Goal: Information Seeking & Learning: Learn about a topic

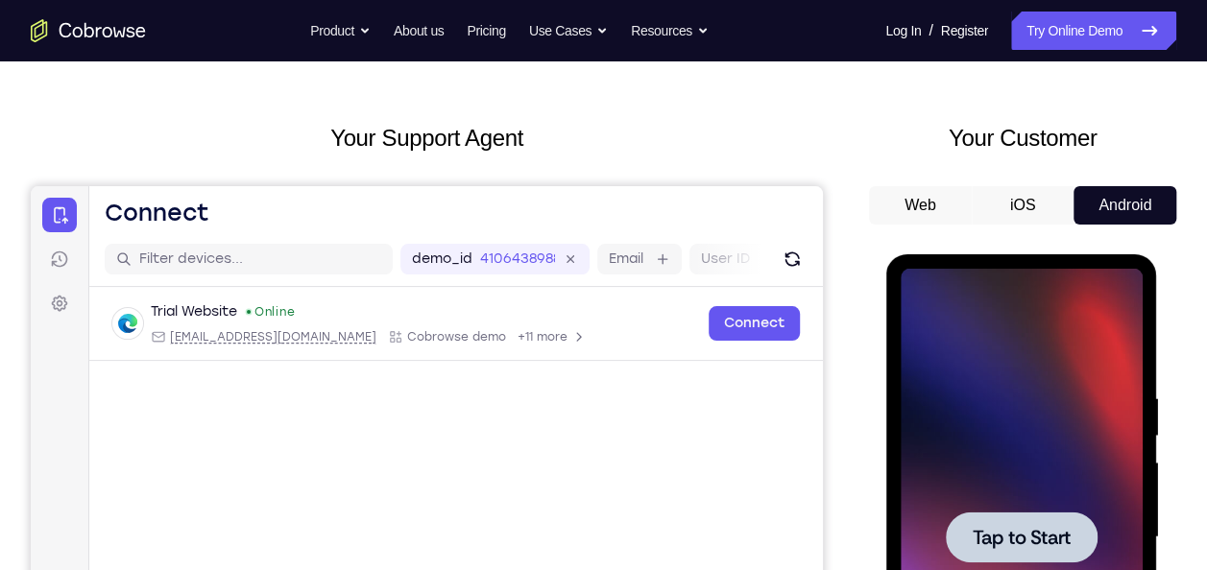
click at [990, 325] on div at bounding box center [1020, 538] width 242 height 538
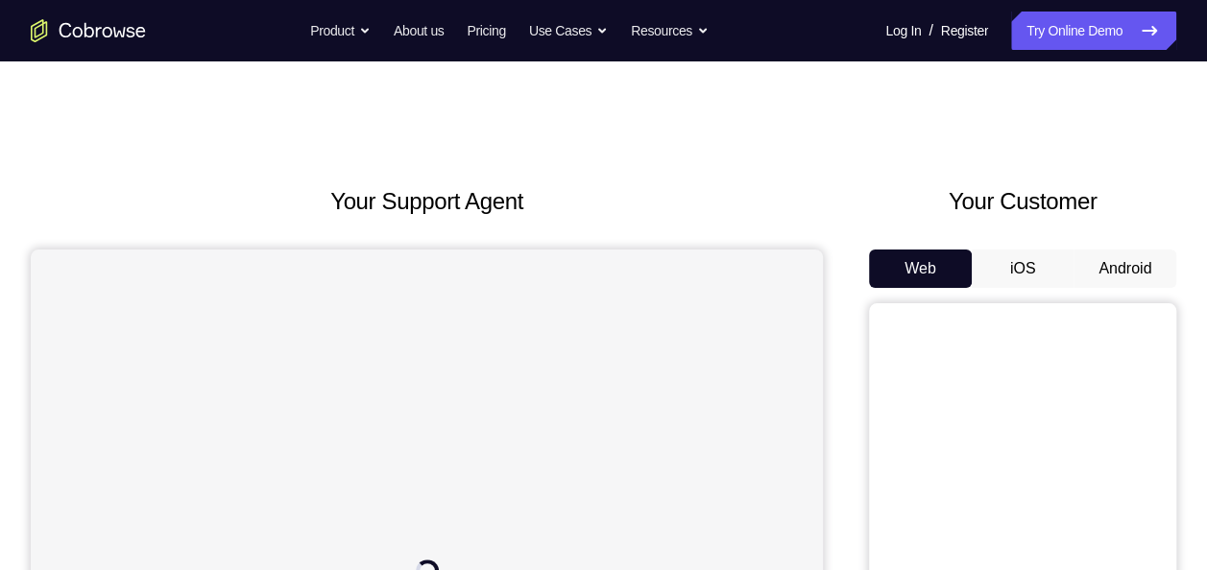
click at [1115, 277] on button "Android" at bounding box center [1124, 269] width 103 height 38
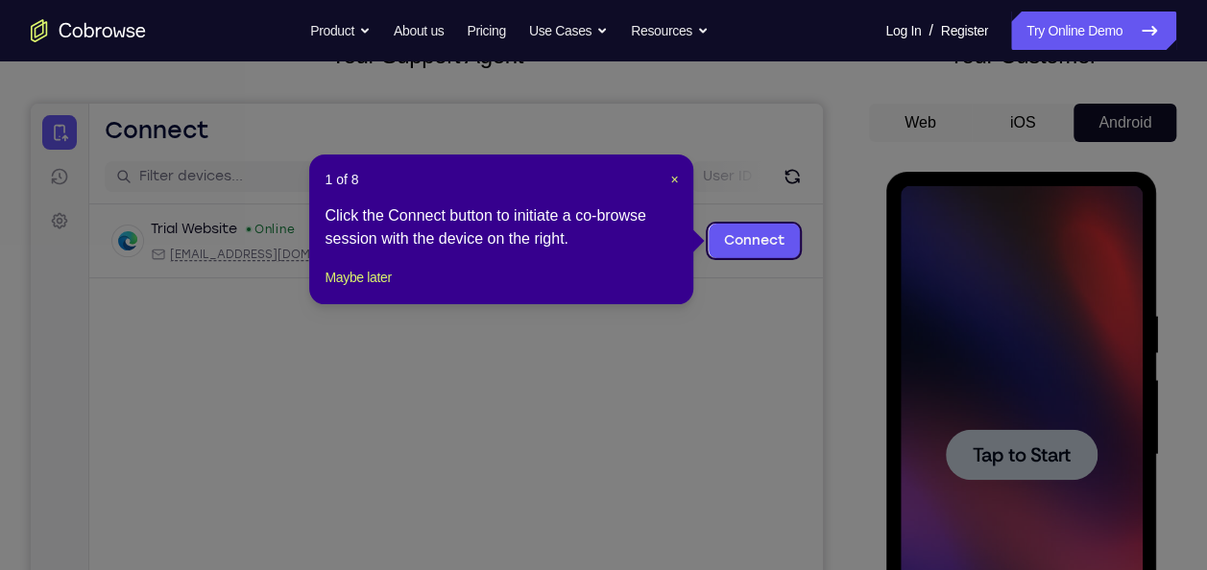
click at [665, 179] on header "1 of 8 ×" at bounding box center [500, 179] width 353 height 19
click at [676, 180] on span "×" at bounding box center [674, 179] width 8 height 15
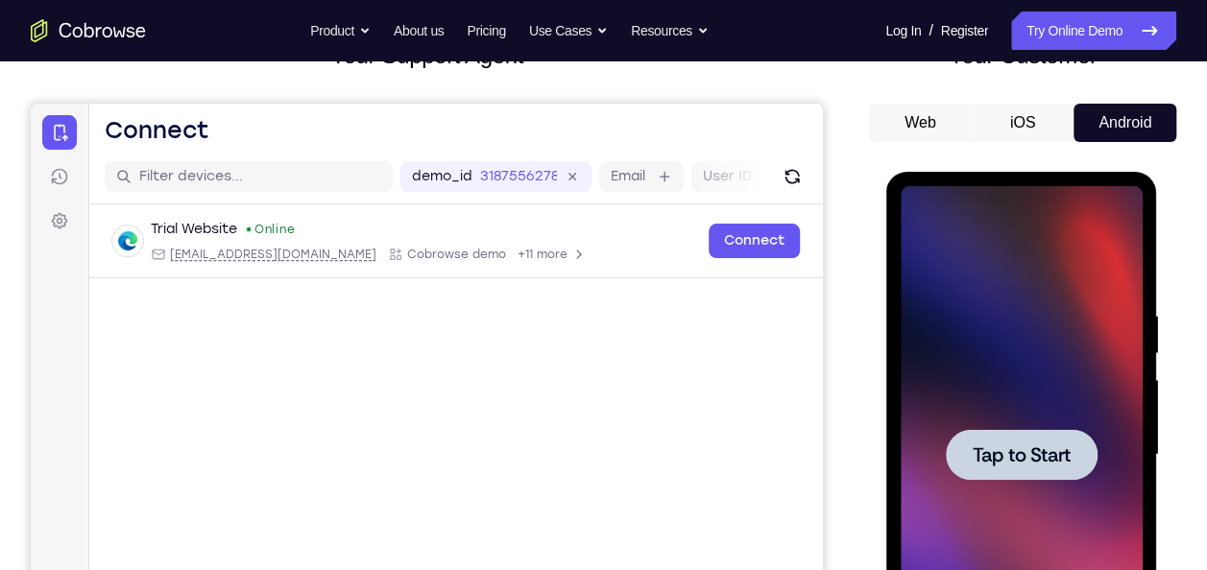
click at [938, 464] on div at bounding box center [1020, 455] width 242 height 538
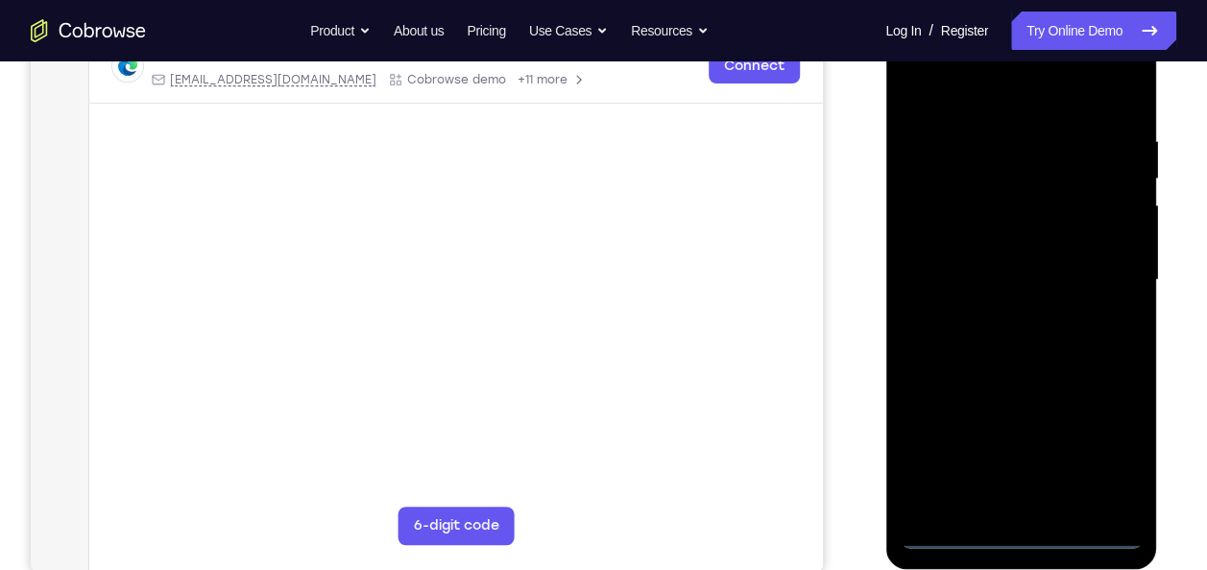
scroll to position [333, 0]
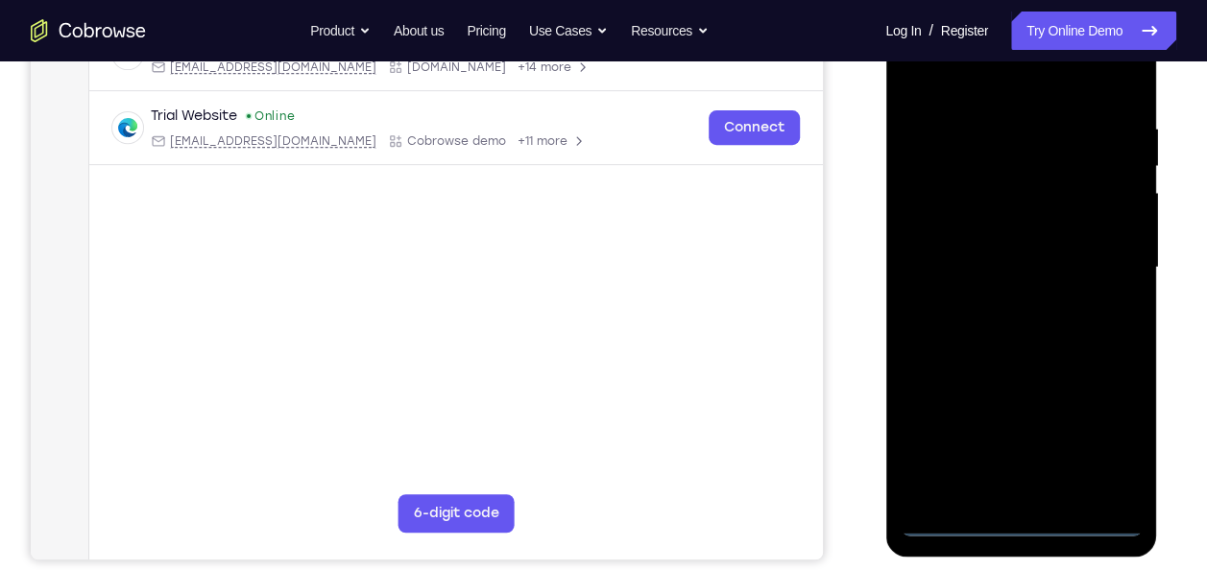
click at [1018, 527] on div at bounding box center [1020, 268] width 242 height 538
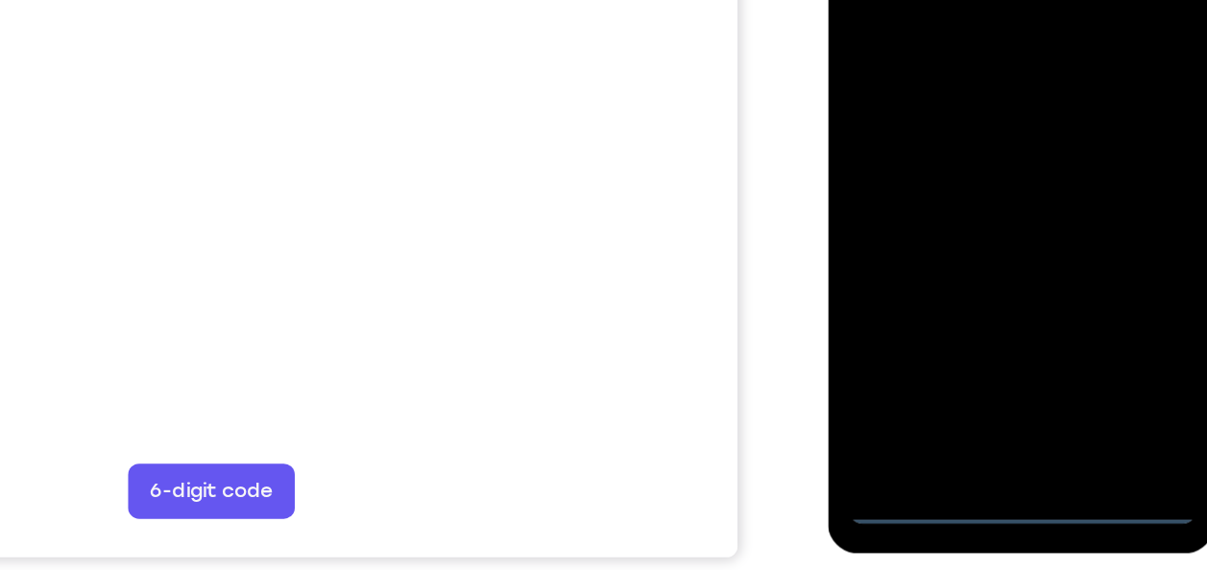
scroll to position [331, 0]
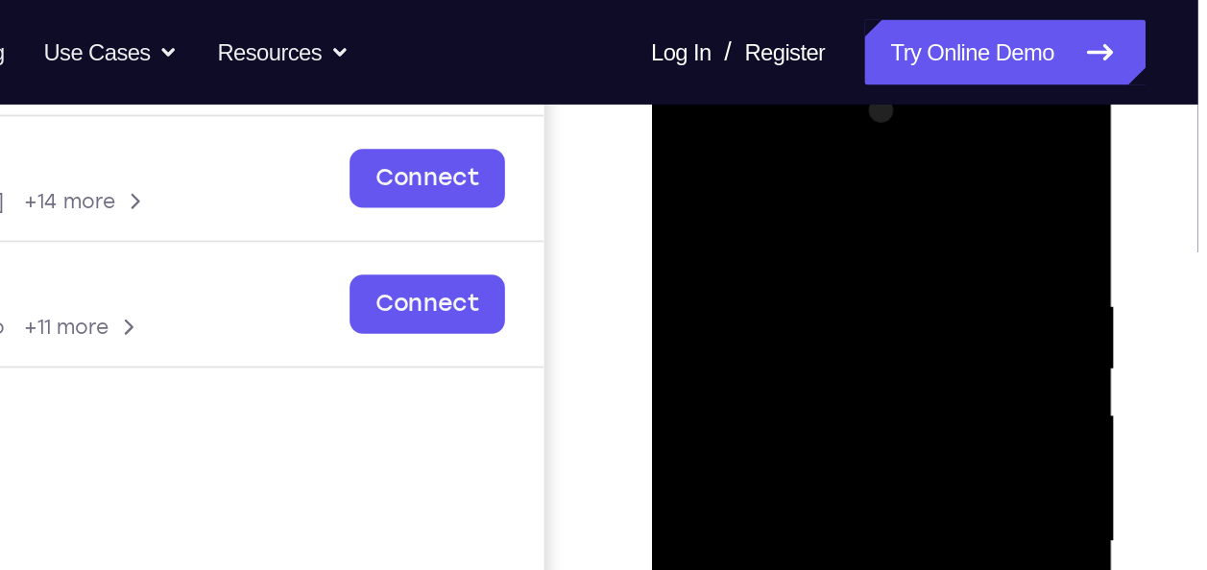
scroll to position [248, 0]
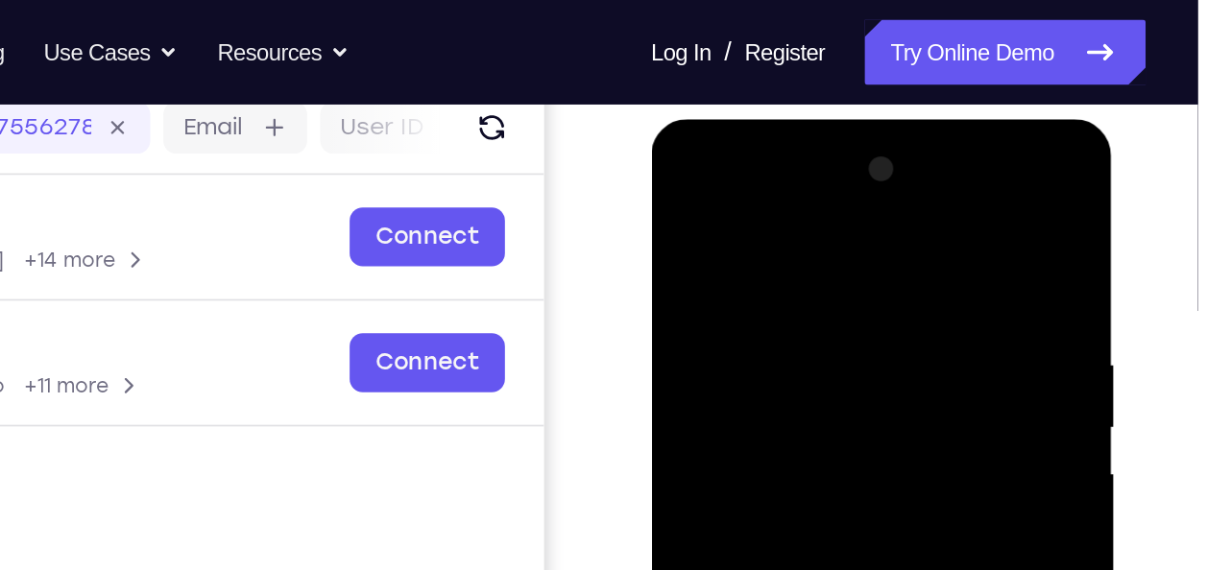
click at [789, 211] on div at bounding box center [786, 402] width 242 height 538
click at [757, 310] on div at bounding box center [786, 402] width 242 height 538
click at [689, 363] on div at bounding box center [786, 402] width 242 height 538
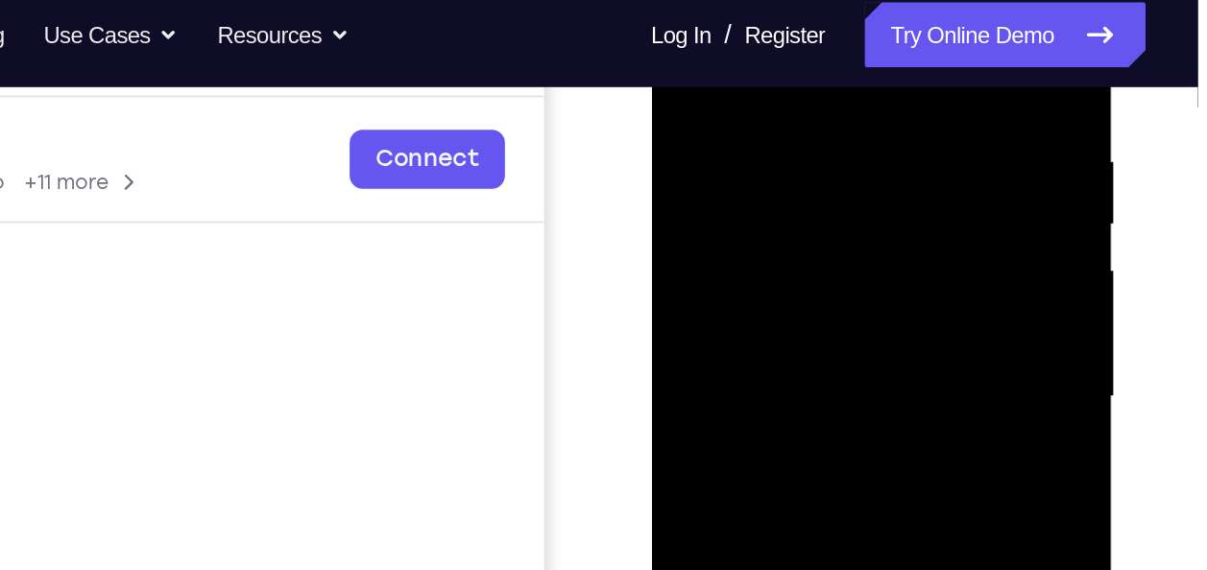
scroll to position [337, 0]
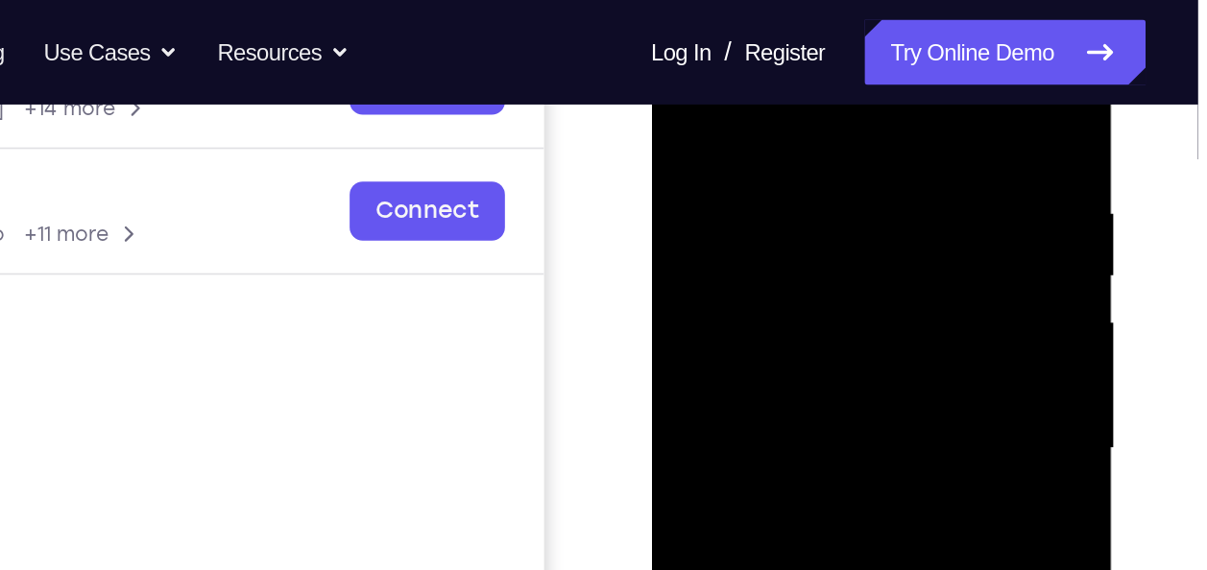
click at [890, 59] on div at bounding box center [786, 251] width 242 height 538
click at [744, 95] on div at bounding box center [786, 251] width 242 height 538
click at [795, 230] on div at bounding box center [786, 251] width 242 height 538
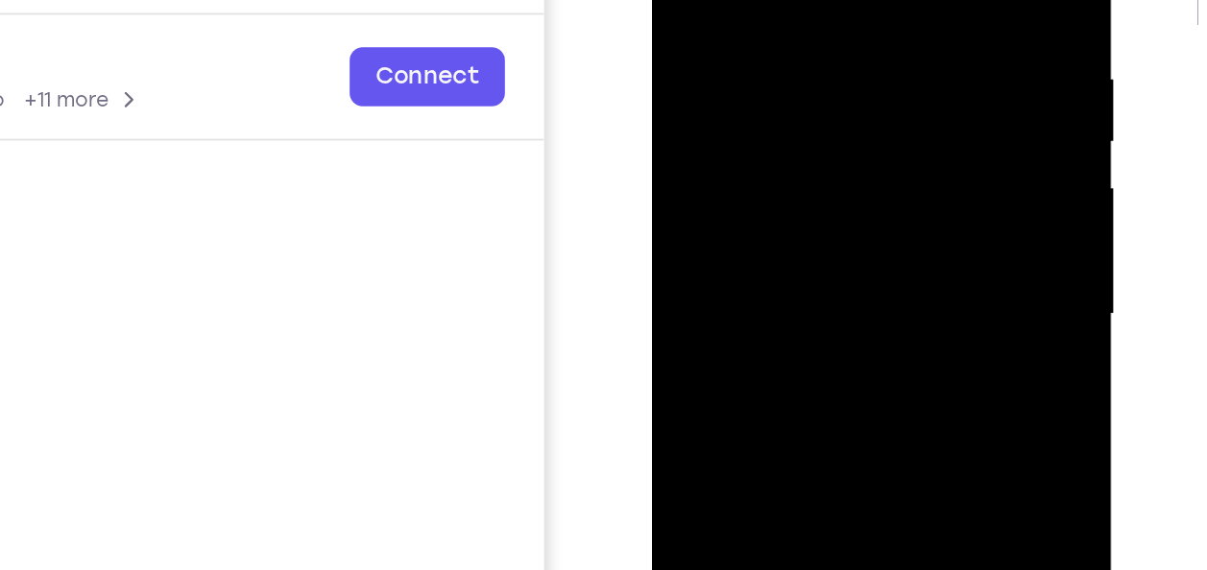
click at [781, 145] on div at bounding box center [786, 117] width 242 height 538
click at [873, 204] on div at bounding box center [786, 117] width 242 height 538
click at [883, 158] on div at bounding box center [786, 117] width 242 height 538
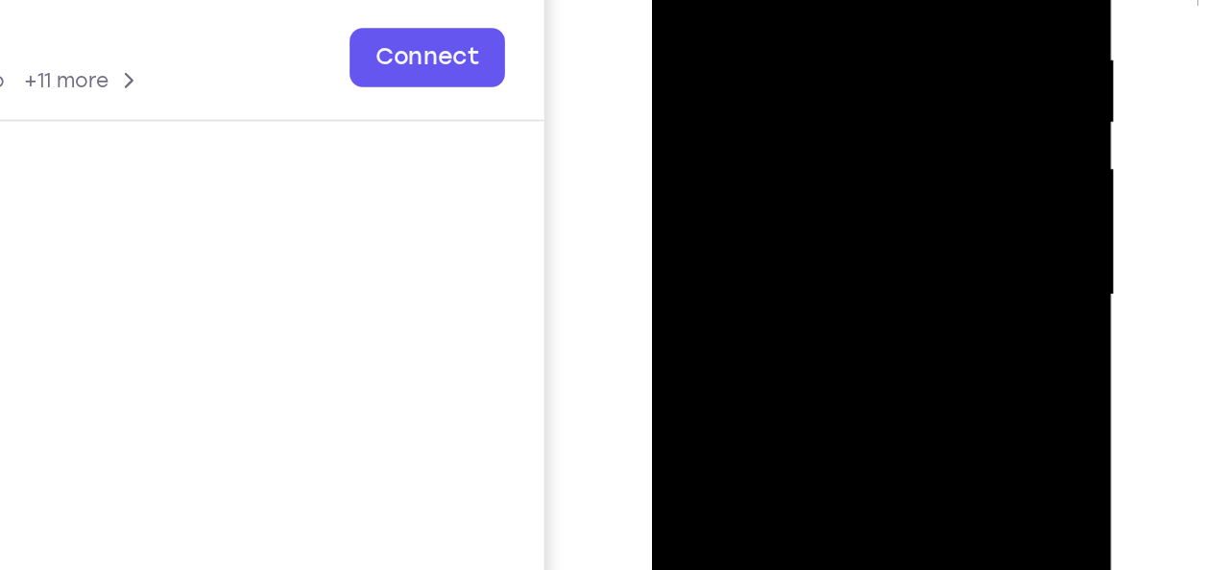
click at [883, 147] on div at bounding box center [786, 97] width 242 height 538
drag, startPoint x: 883, startPoint y: 135, endPoint x: 883, endPoint y: 147, distance: 11.5
click at [883, 147] on div at bounding box center [786, 97] width 242 height 538
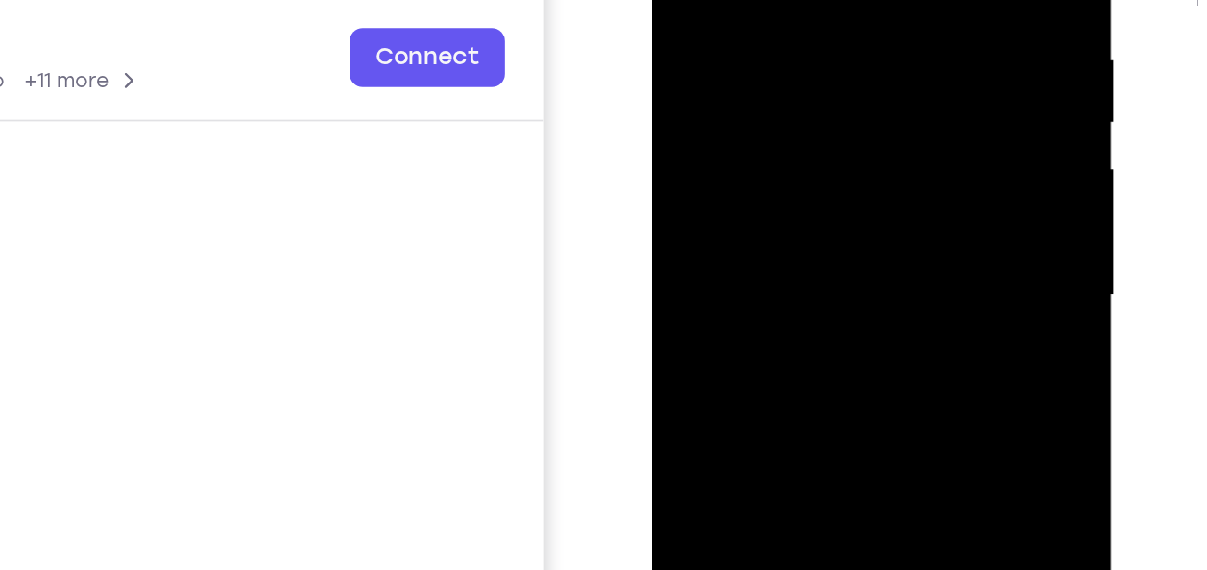
click at [877, 136] on div at bounding box center [786, 97] width 242 height 538
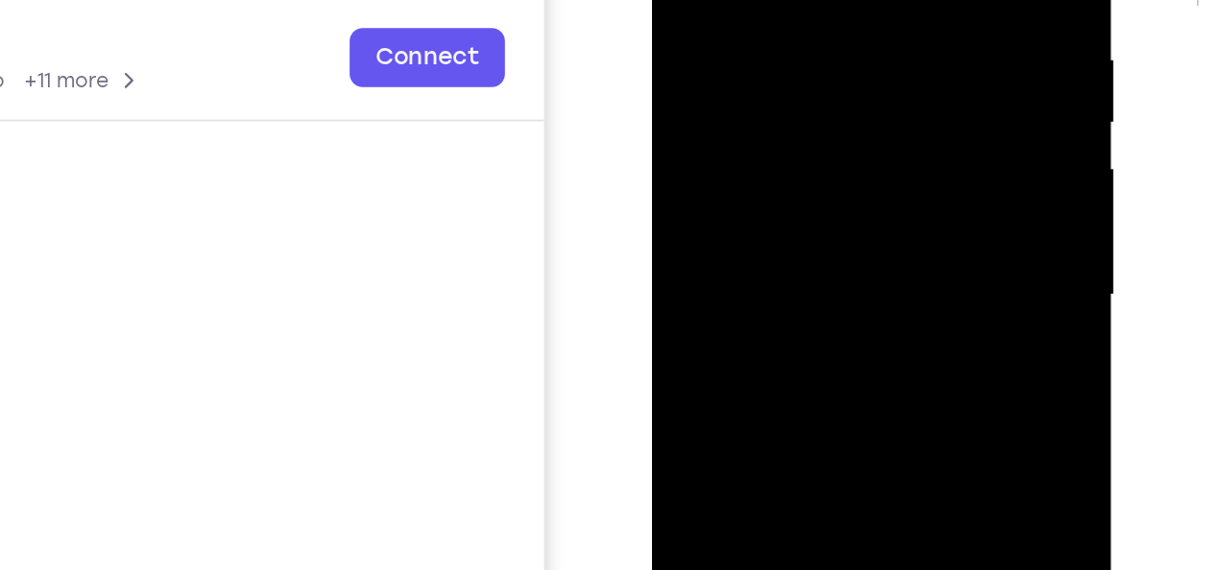
click at [877, 136] on div at bounding box center [786, 97] width 242 height 538
click at [873, 138] on div at bounding box center [786, 97] width 242 height 538
click at [870, 182] on div at bounding box center [786, 97] width 242 height 538
click at [875, 141] on div at bounding box center [786, 97] width 242 height 538
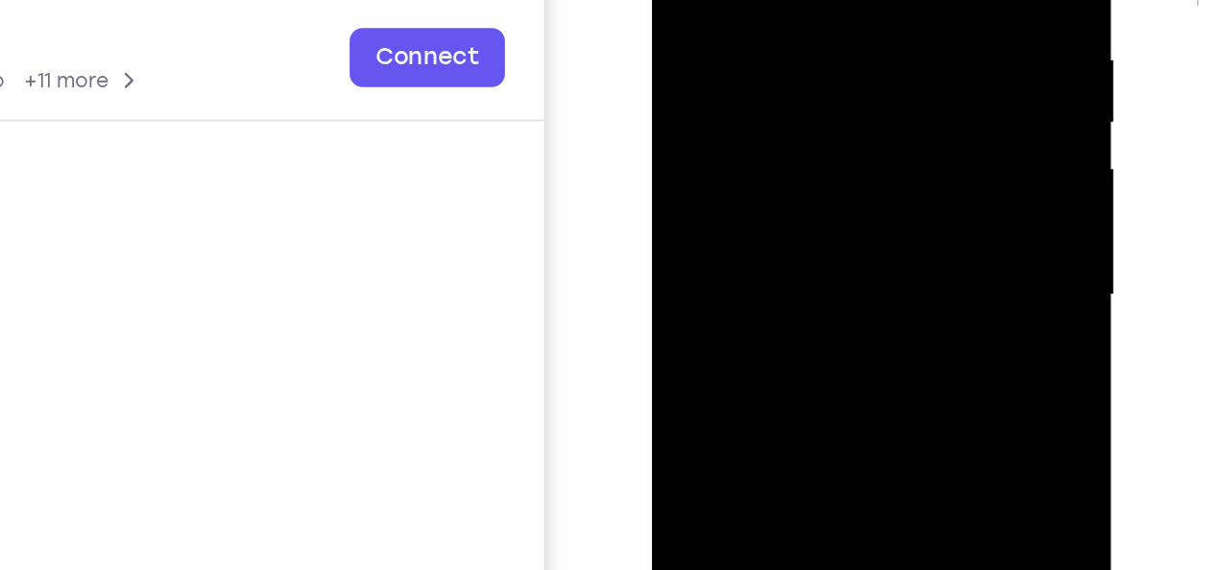
click at [875, 141] on div at bounding box center [786, 97] width 242 height 538
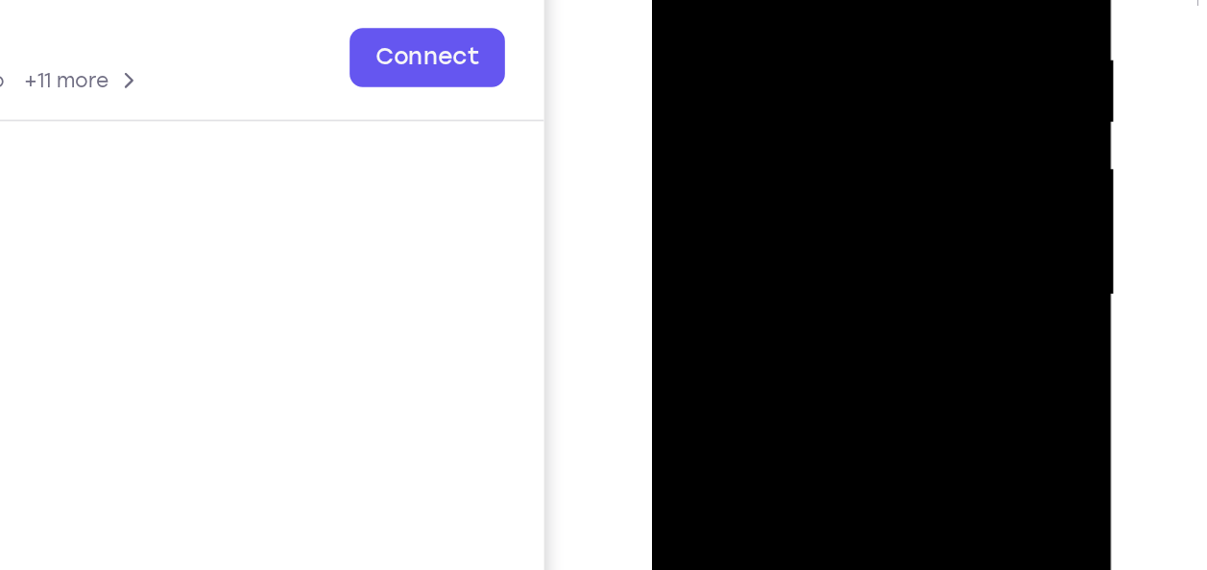
click at [875, 141] on div at bounding box center [786, 97] width 242 height 538
drag, startPoint x: 723, startPoint y: 183, endPoint x: 746, endPoint y: 183, distance: 23.0
click at [746, 183] on div at bounding box center [786, 97] width 242 height 538
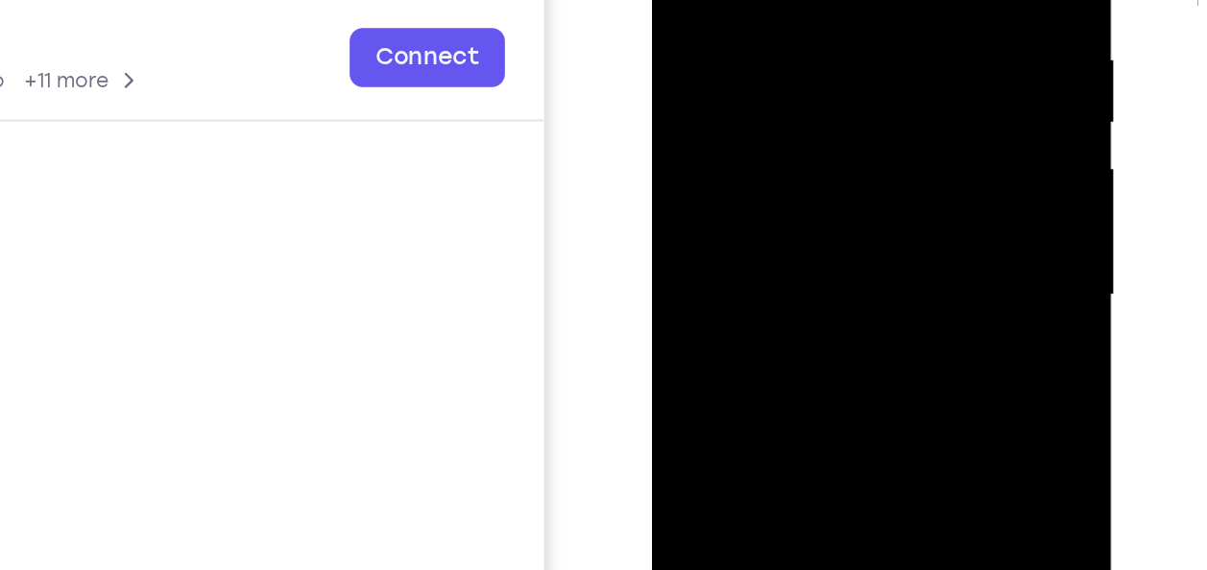
click at [861, 122] on div at bounding box center [786, 97] width 242 height 538
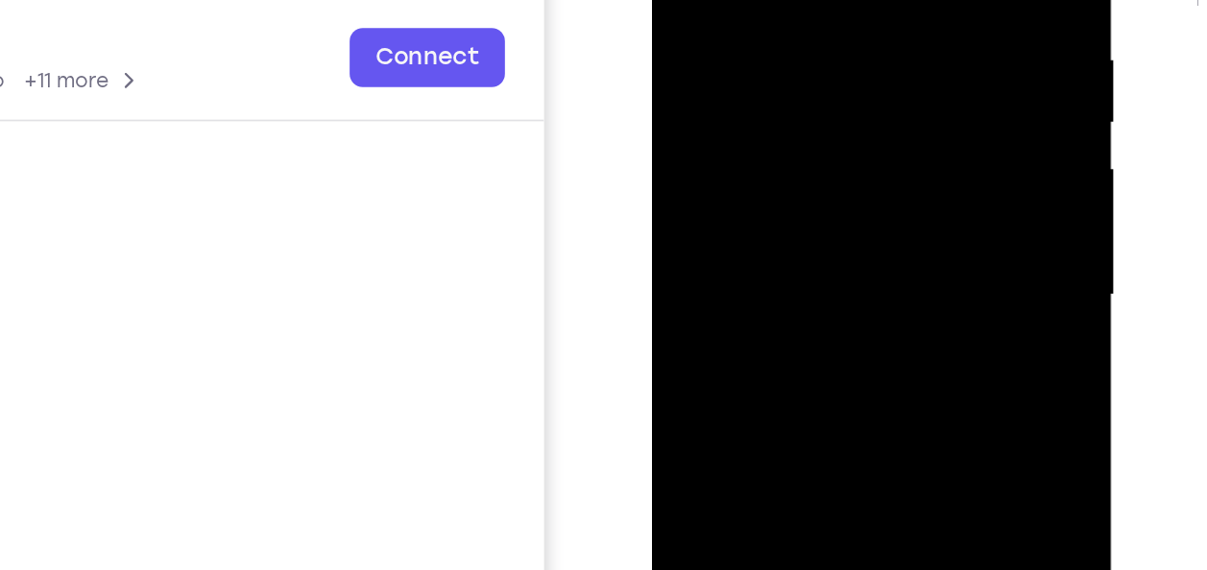
click at [861, 122] on div at bounding box center [786, 97] width 242 height 538
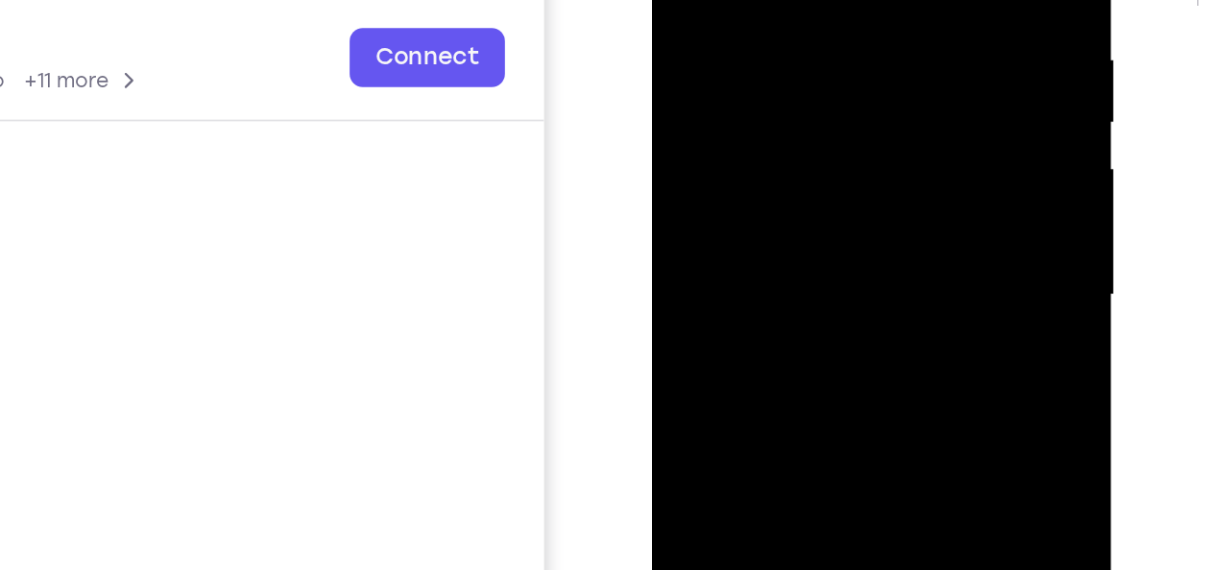
click at [730, 106] on div at bounding box center [786, 97] width 242 height 538
click at [853, 133] on div at bounding box center [786, 97] width 242 height 538
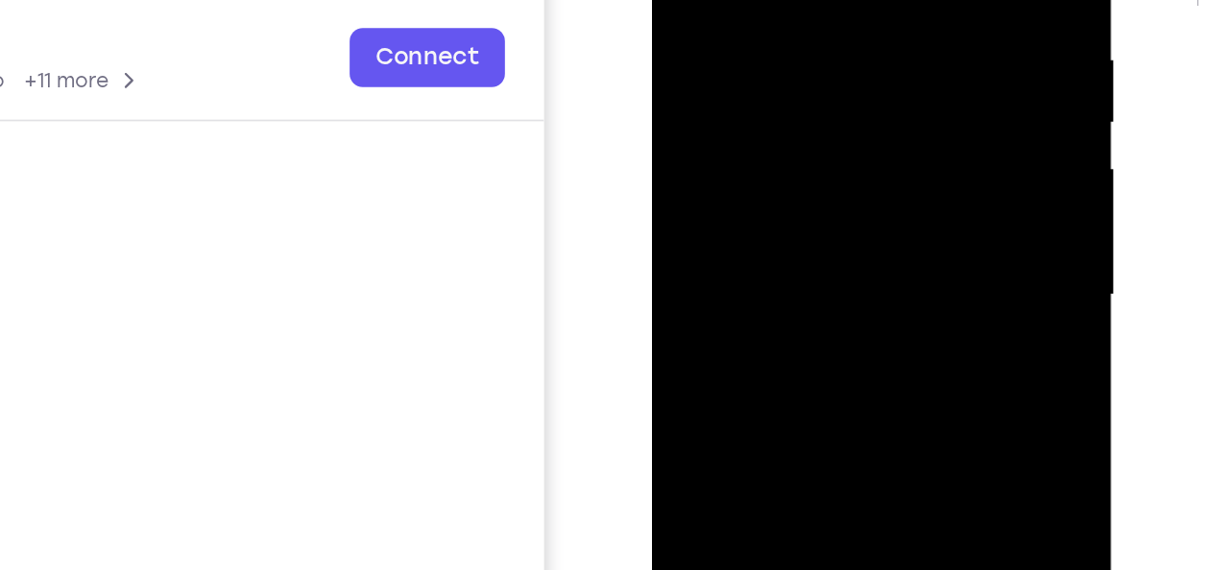
click at [853, 133] on div at bounding box center [786, 97] width 242 height 538
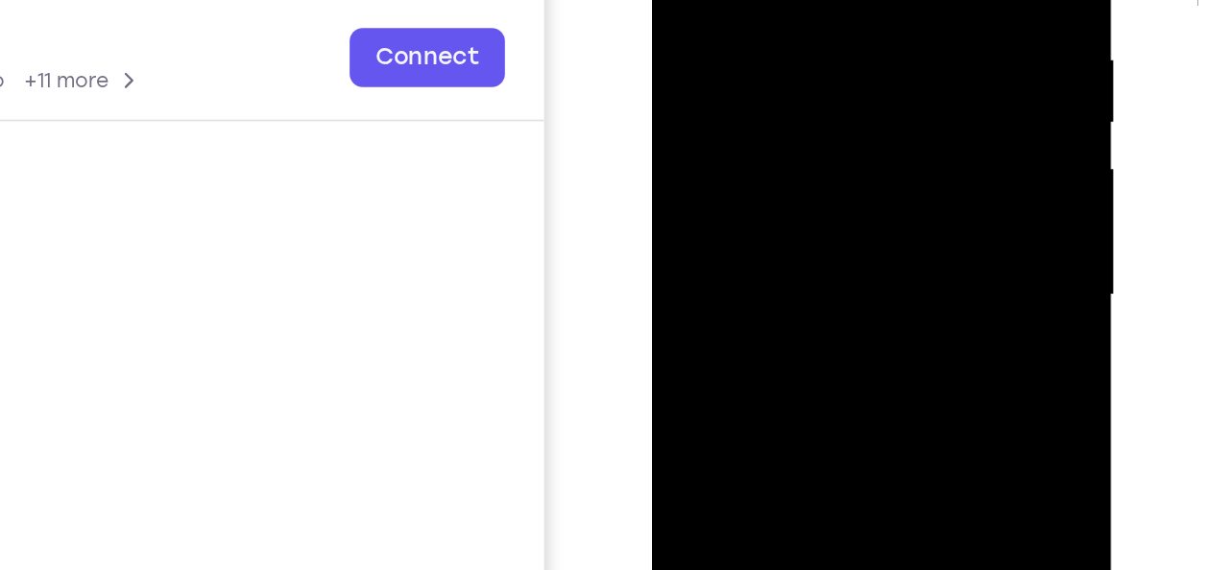
click at [853, 133] on div at bounding box center [786, 97] width 242 height 538
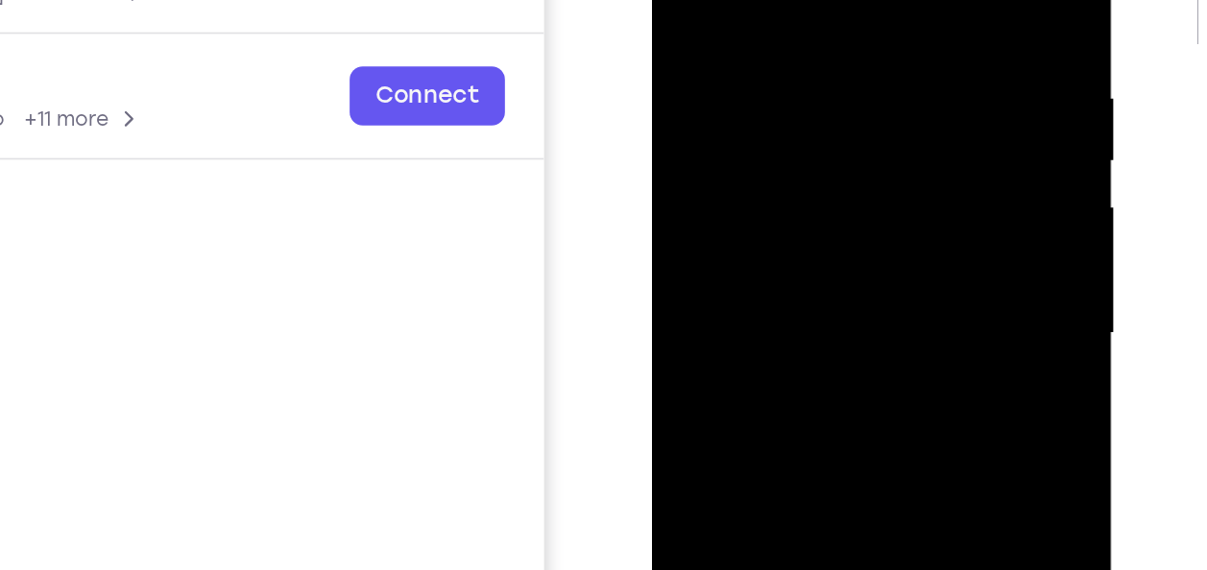
click at [884, 0] on div at bounding box center [786, 137] width 242 height 538
click at [753, 0] on div at bounding box center [786, 137] width 242 height 538
click at [754, 0] on div at bounding box center [786, 137] width 242 height 538
drag, startPoint x: 785, startPoint y: 139, endPoint x: 880, endPoint y: 152, distance: 95.8
click at [880, 152] on div at bounding box center [786, 137] width 242 height 538
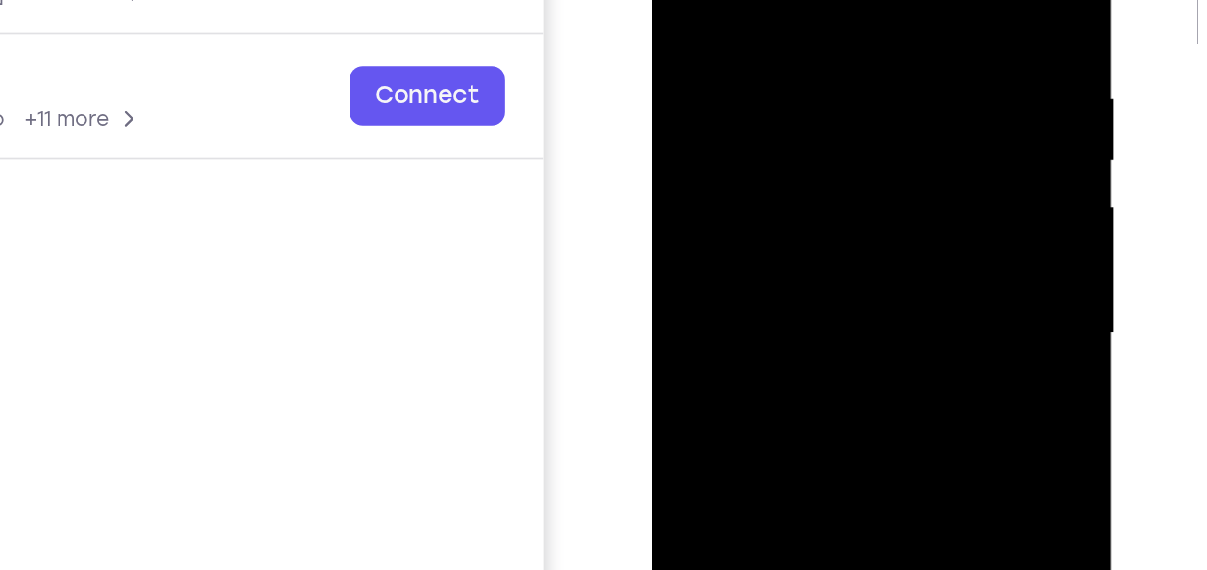
click at [835, 137] on div at bounding box center [786, 137] width 242 height 538
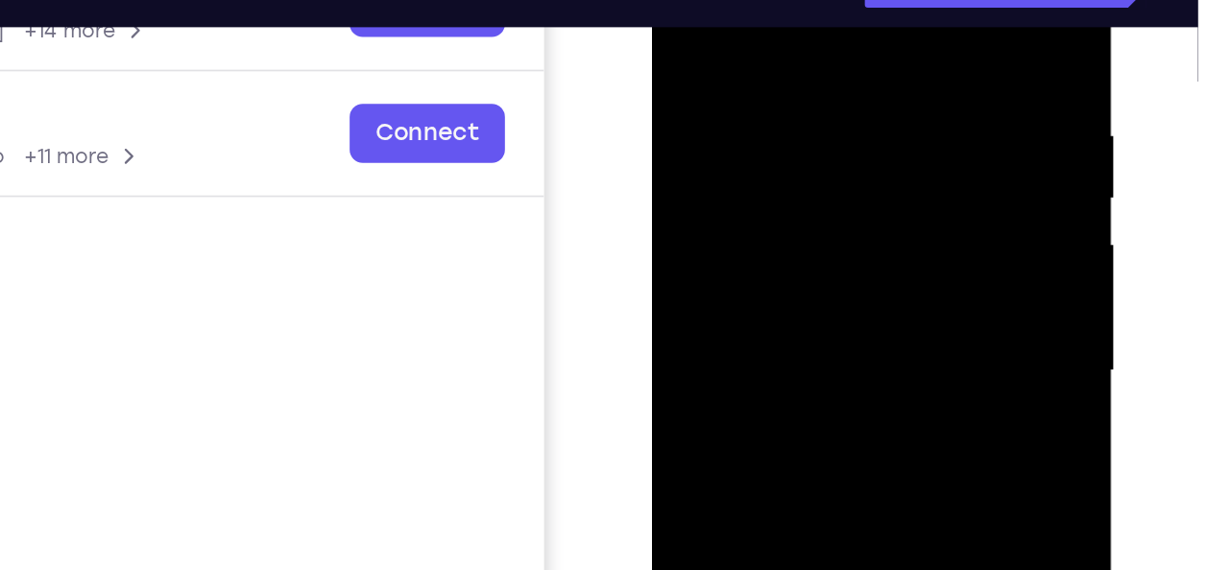
click at [889, 0] on div at bounding box center [786, 174] width 242 height 538
click at [769, 6] on div at bounding box center [786, 174] width 242 height 538
click at [775, 19] on div at bounding box center [786, 174] width 242 height 538
drag, startPoint x: 763, startPoint y: 86, endPoint x: 837, endPoint y: 89, distance: 74.0
click at [837, 89] on div at bounding box center [786, 174] width 242 height 538
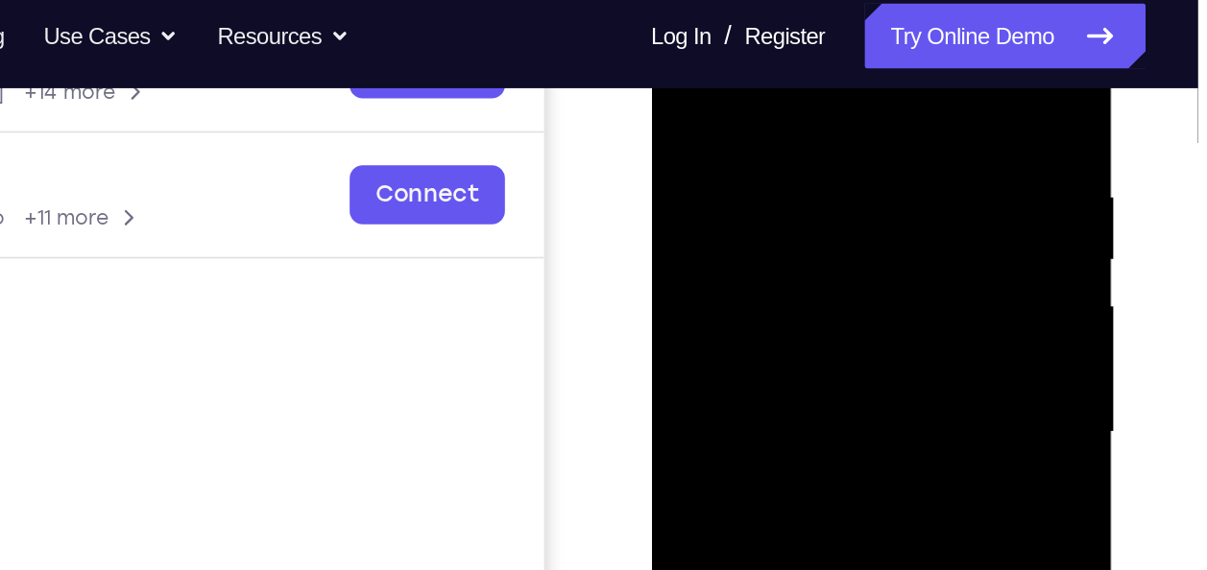
click at [890, 43] on div at bounding box center [786, 234] width 242 height 538
click at [768, 77] on div at bounding box center [786, 234] width 242 height 538
click at [724, 78] on div at bounding box center [786, 234] width 242 height 538
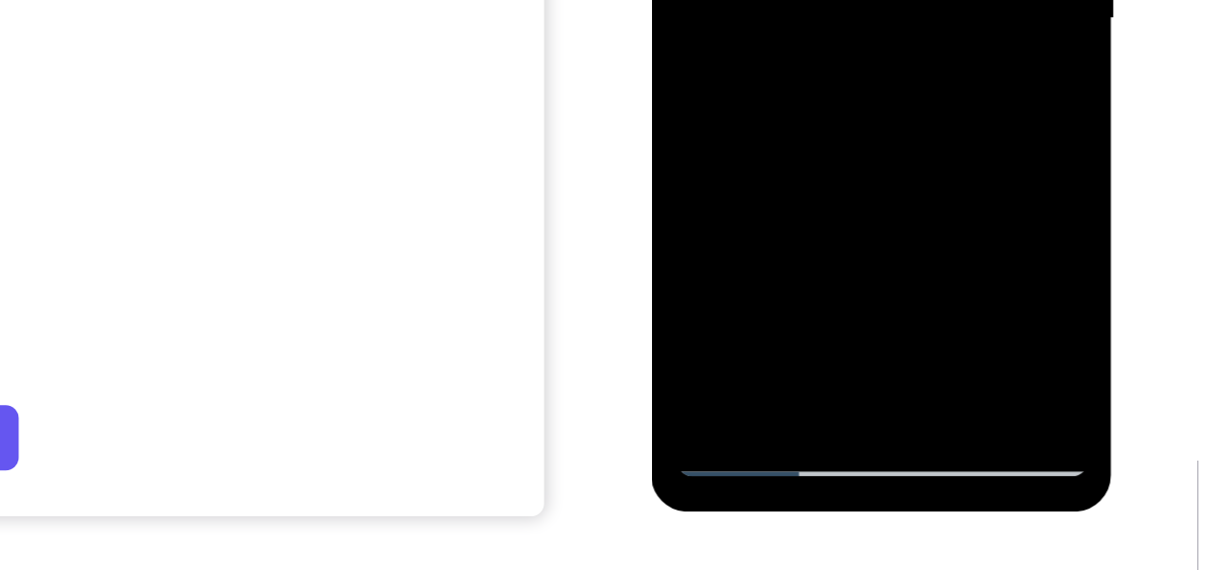
scroll to position [355, 0]
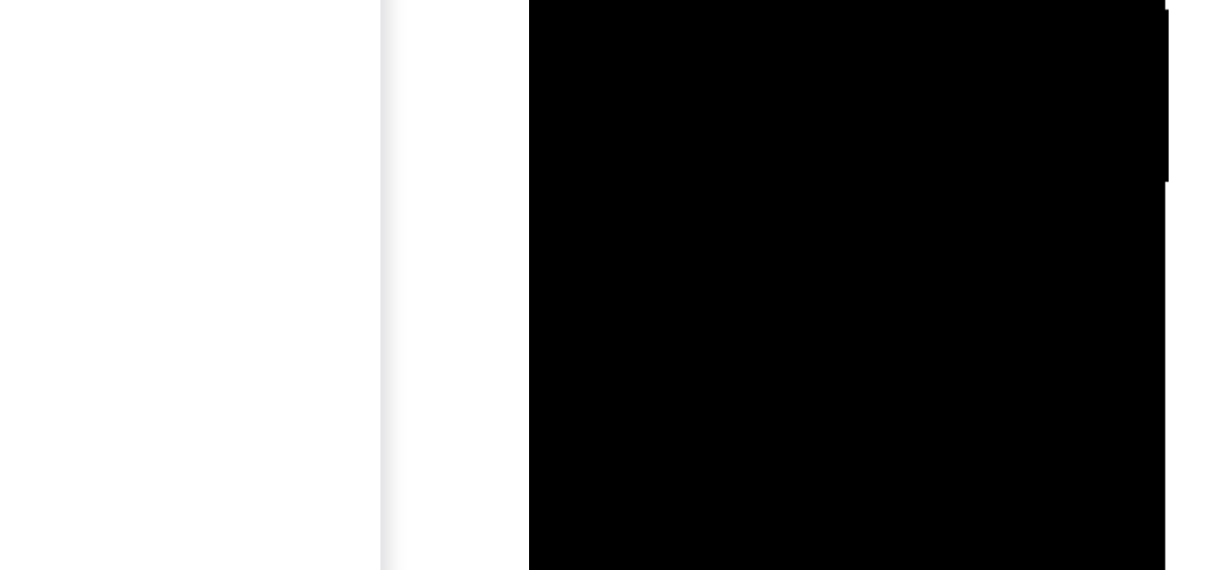
drag, startPoint x: 714, startPoint y: -178, endPoint x: 714, endPoint y: -210, distance: 32.6
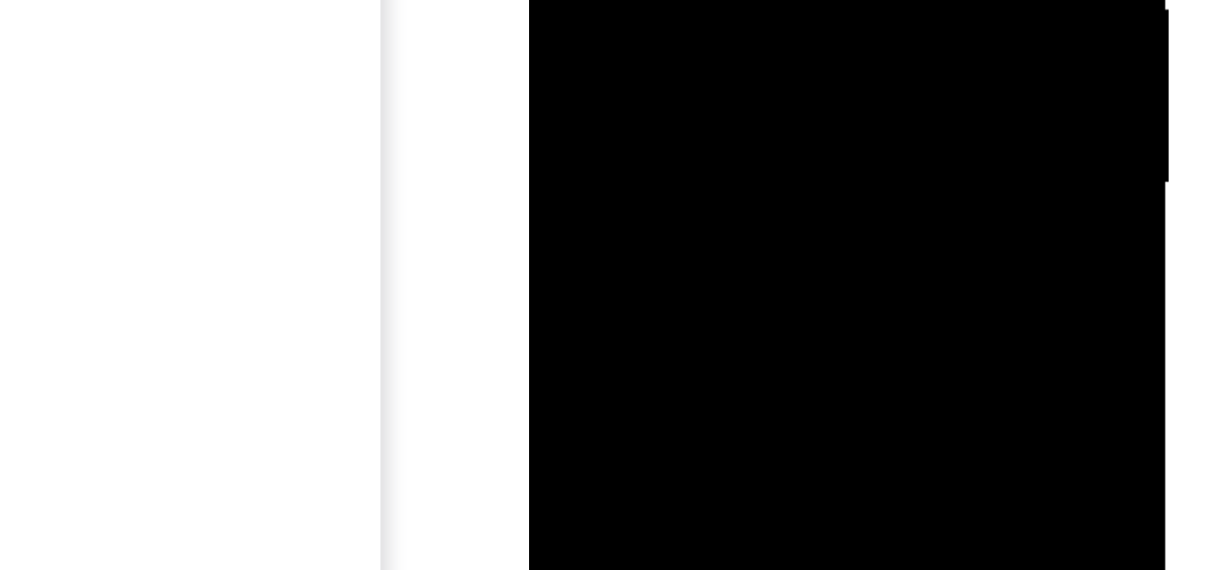
drag, startPoint x: 672, startPoint y: -108, endPoint x: 614, endPoint y: -110, distance: 57.6
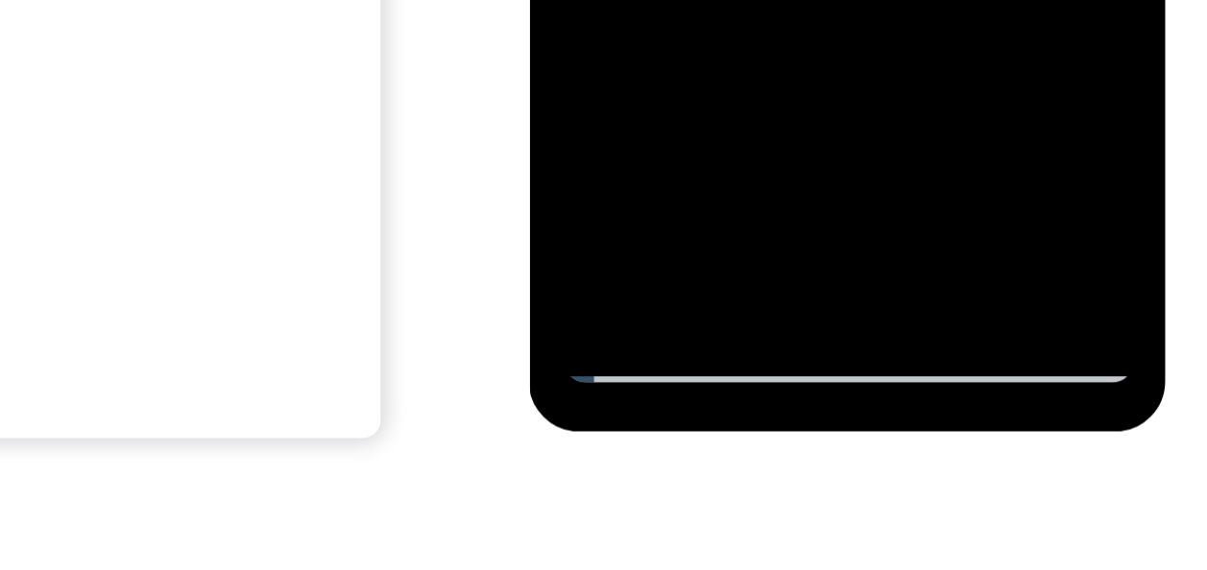
scroll to position [388, 0]
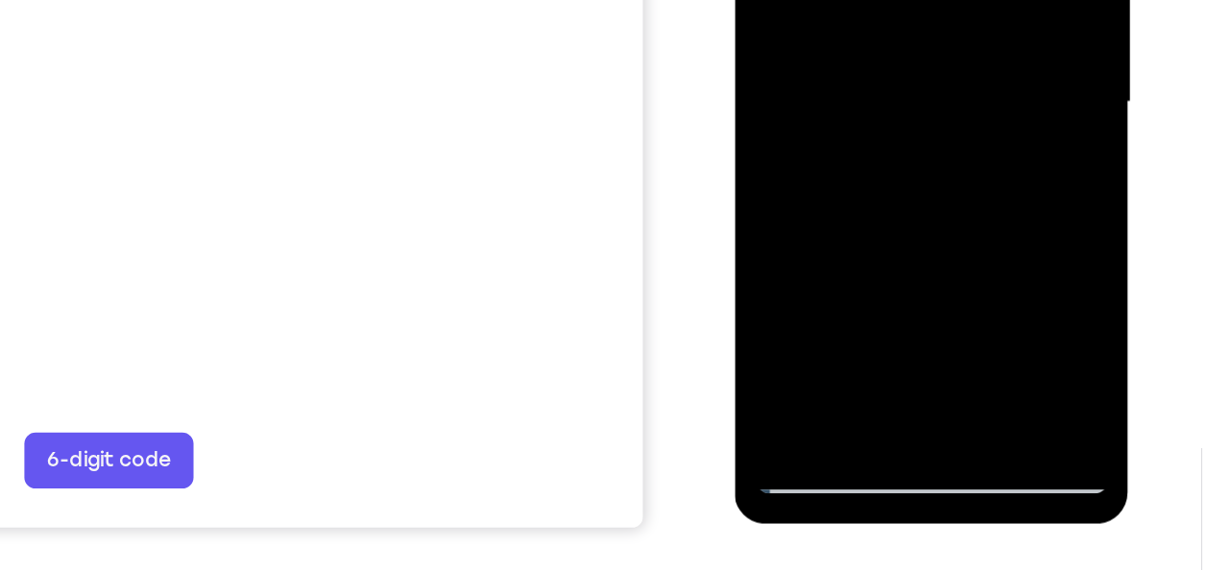
scroll to position [385, 0]
drag, startPoint x: 876, startPoint y: 70, endPoint x: 909, endPoint y: 76, distance: 33.1
drag, startPoint x: 859, startPoint y: -29, endPoint x: 963, endPoint y: -22, distance: 103.9
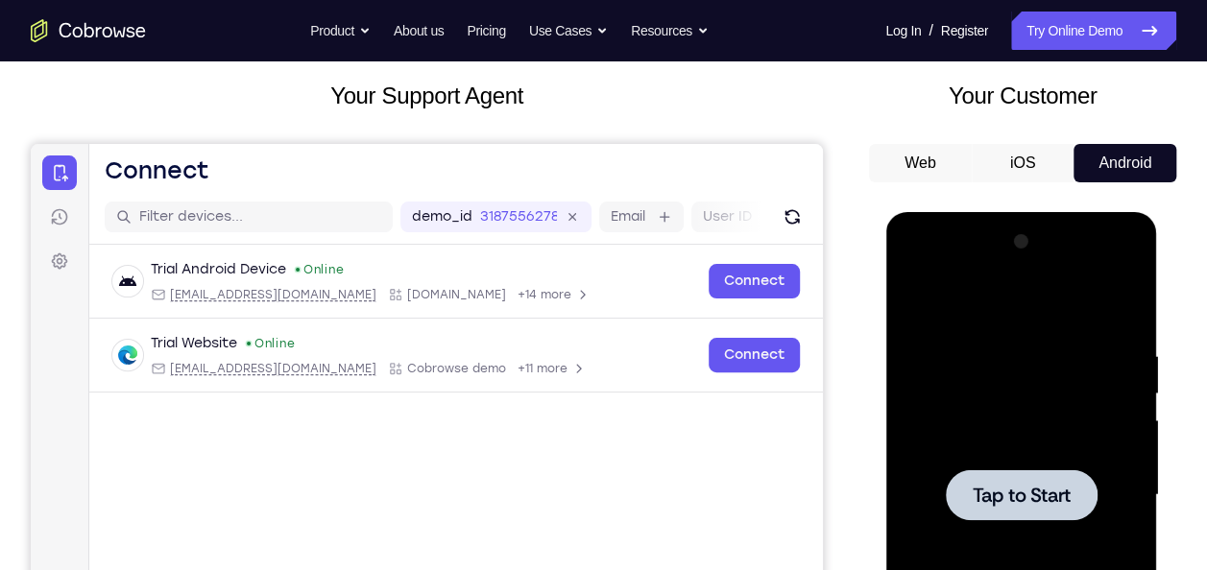
scroll to position [72, 0]
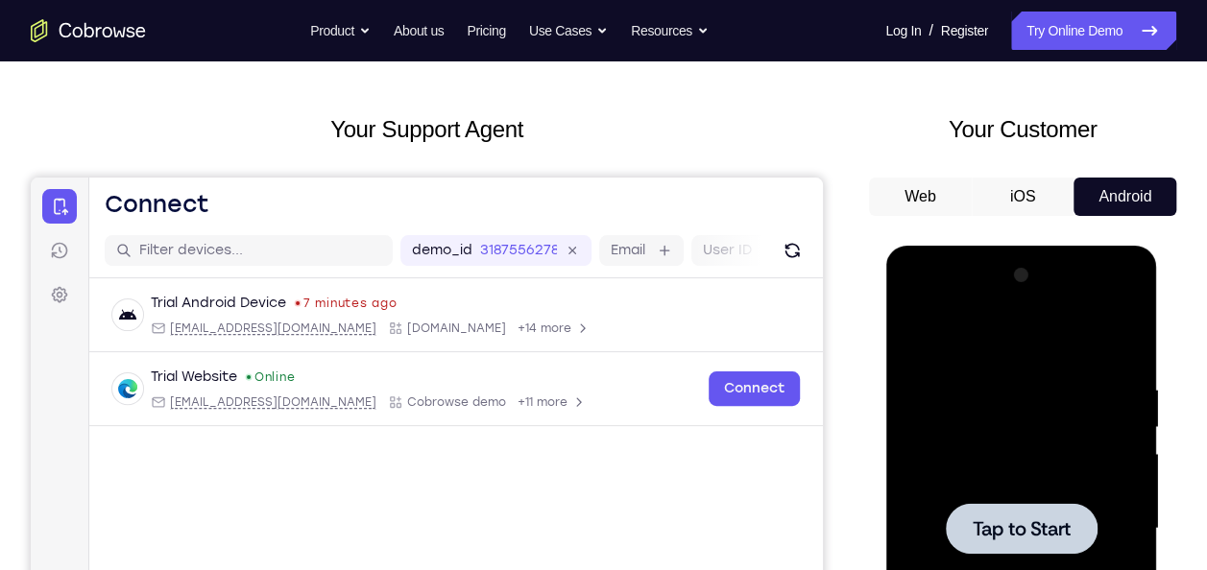
click at [1026, 456] on div at bounding box center [1020, 529] width 242 height 538
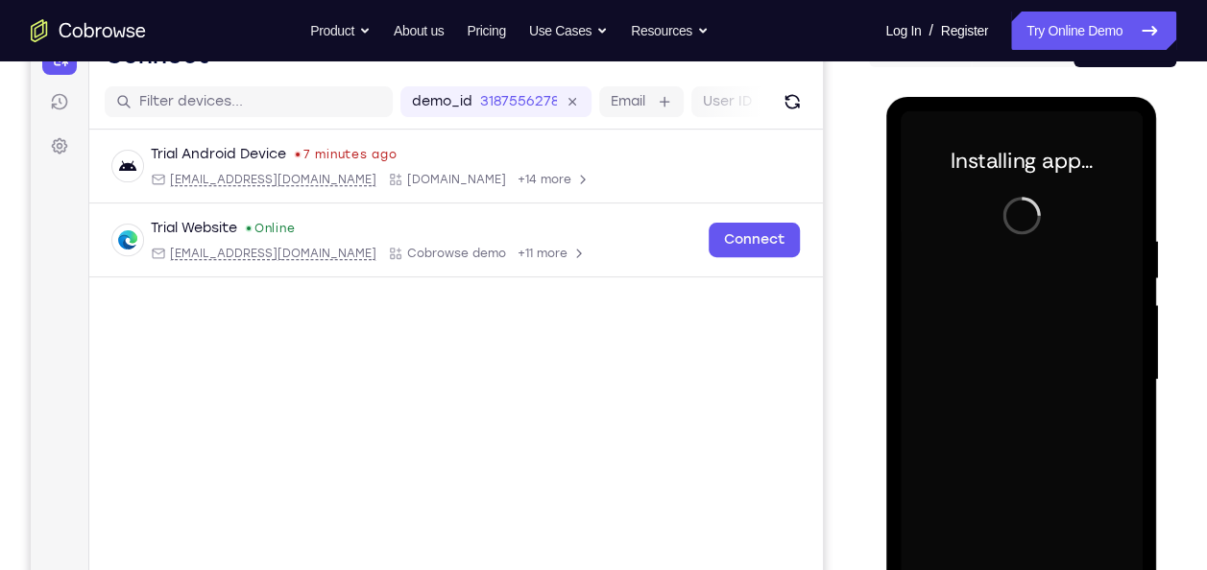
scroll to position [222, 0]
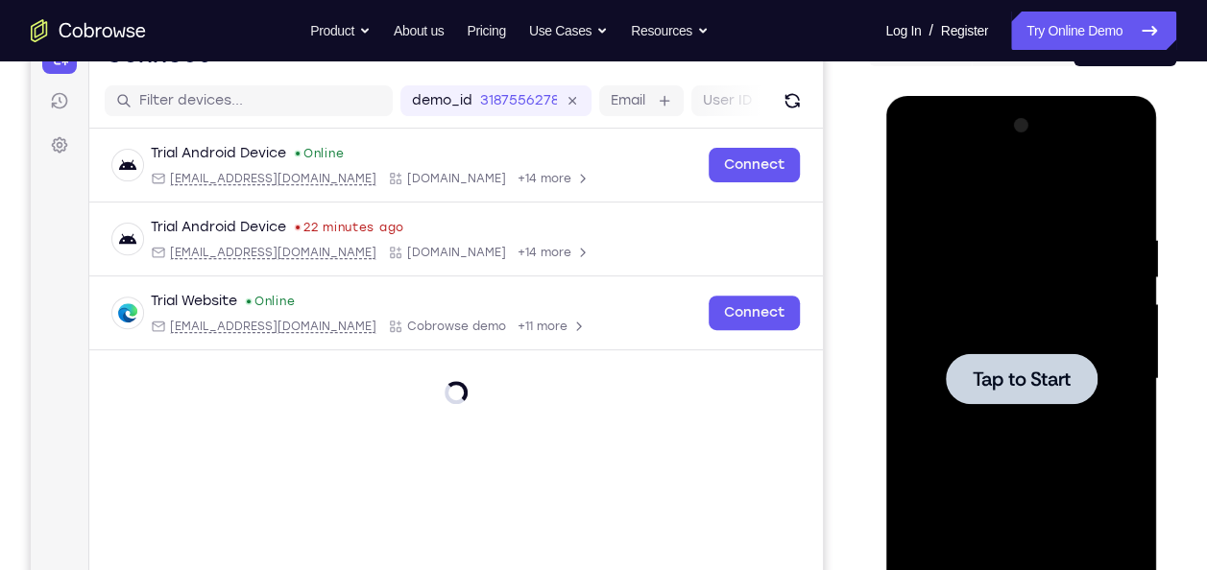
click at [1045, 306] on div at bounding box center [1020, 379] width 242 height 538
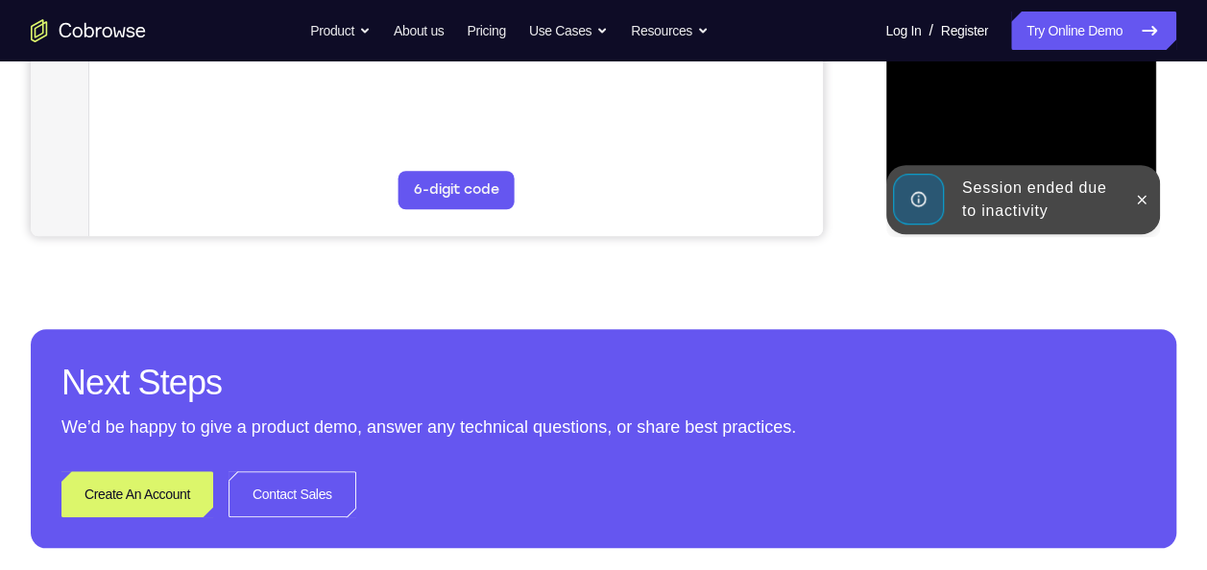
scroll to position [655, 0]
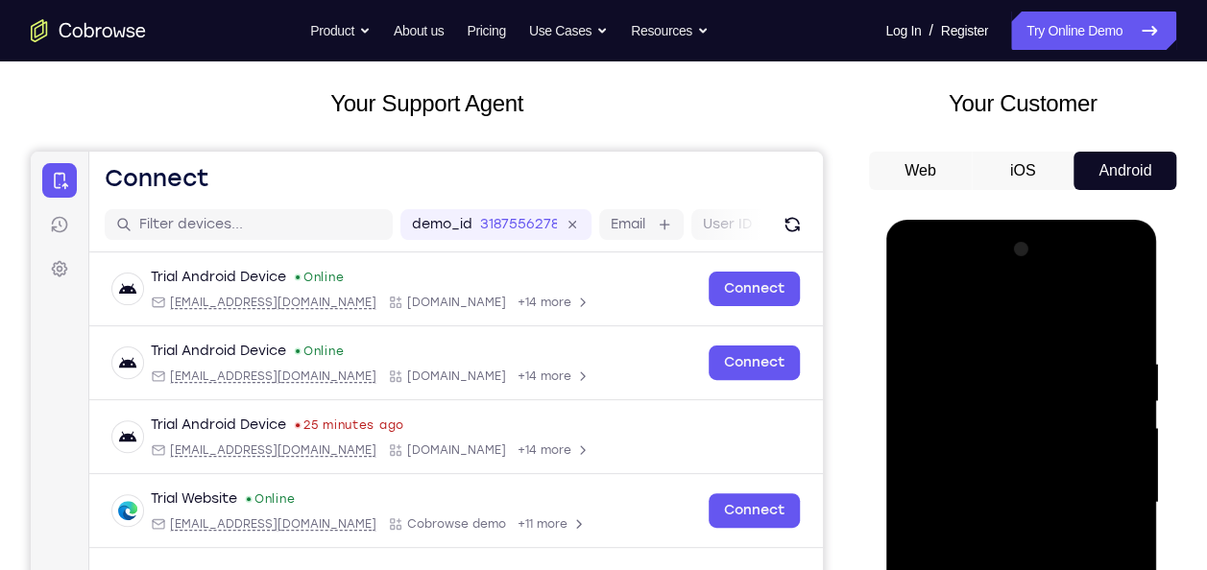
scroll to position [11, 0]
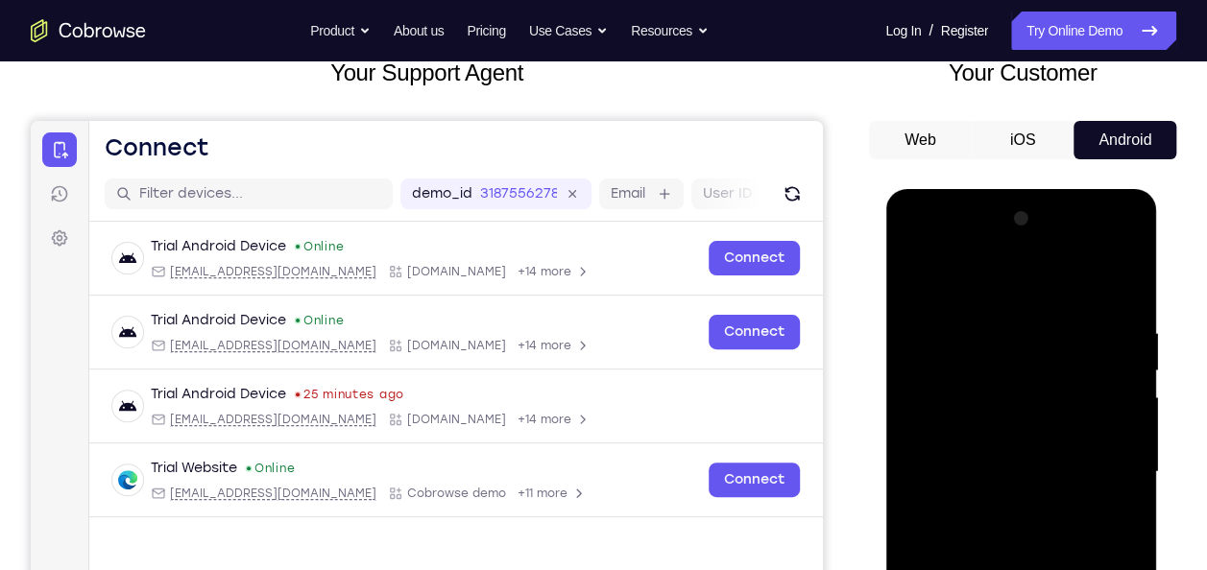
scroll to position [130, 0]
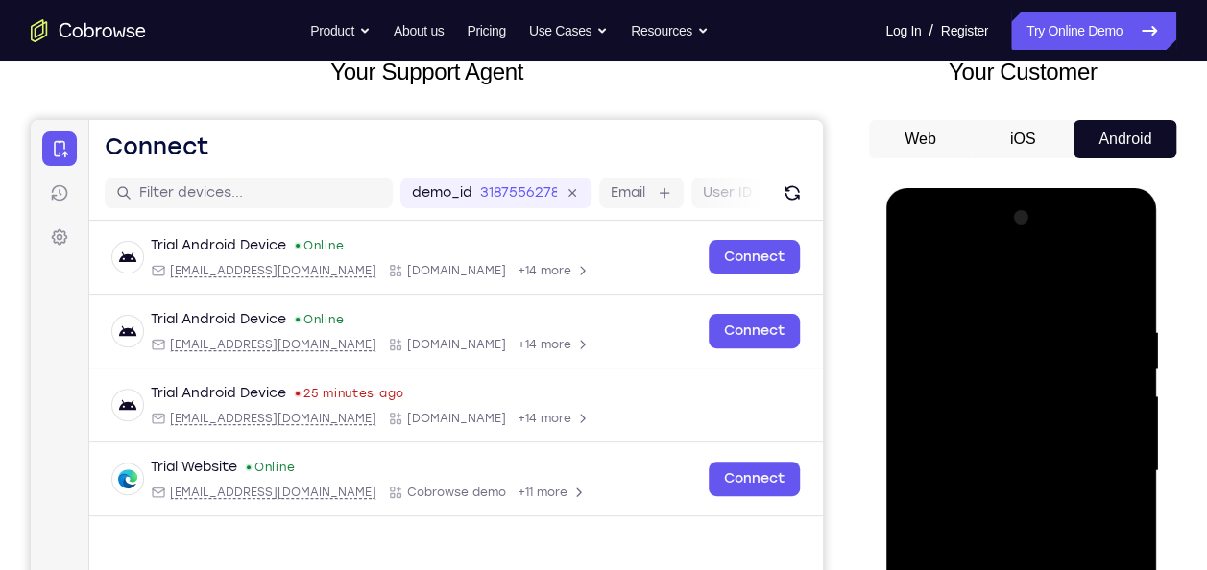
click at [1121, 279] on div at bounding box center [1020, 472] width 242 height 538
click at [1020, 312] on div at bounding box center [1020, 472] width 242 height 538
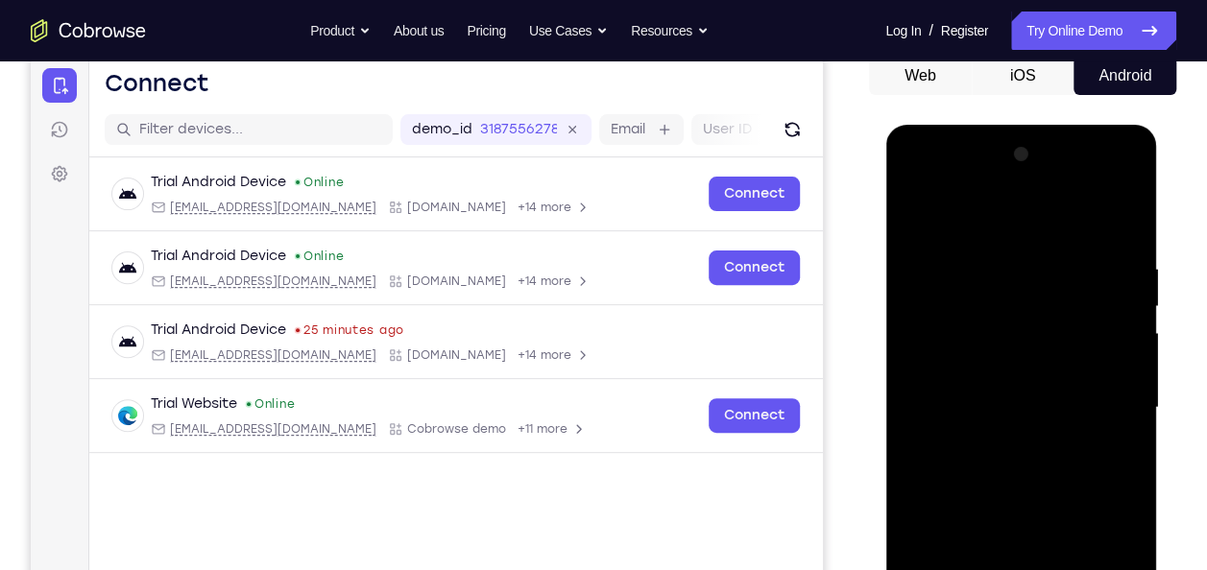
scroll to position [202, 0]
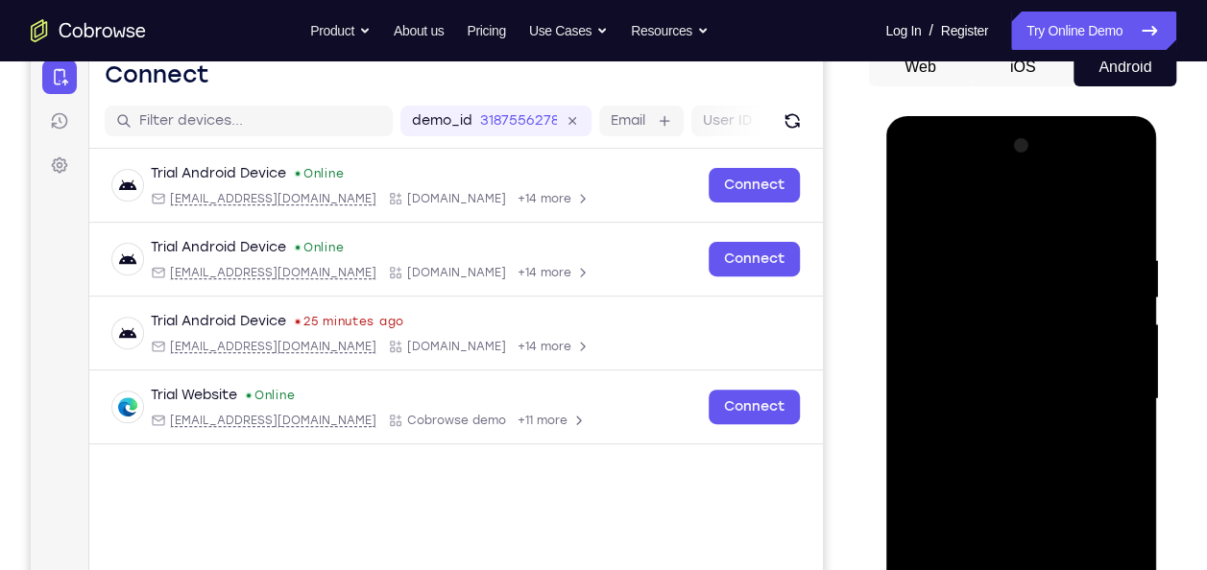
drag, startPoint x: 1020, startPoint y: 240, endPoint x: 1120, endPoint y: 314, distance: 124.2
click at [1120, 314] on div at bounding box center [1020, 400] width 242 height 538
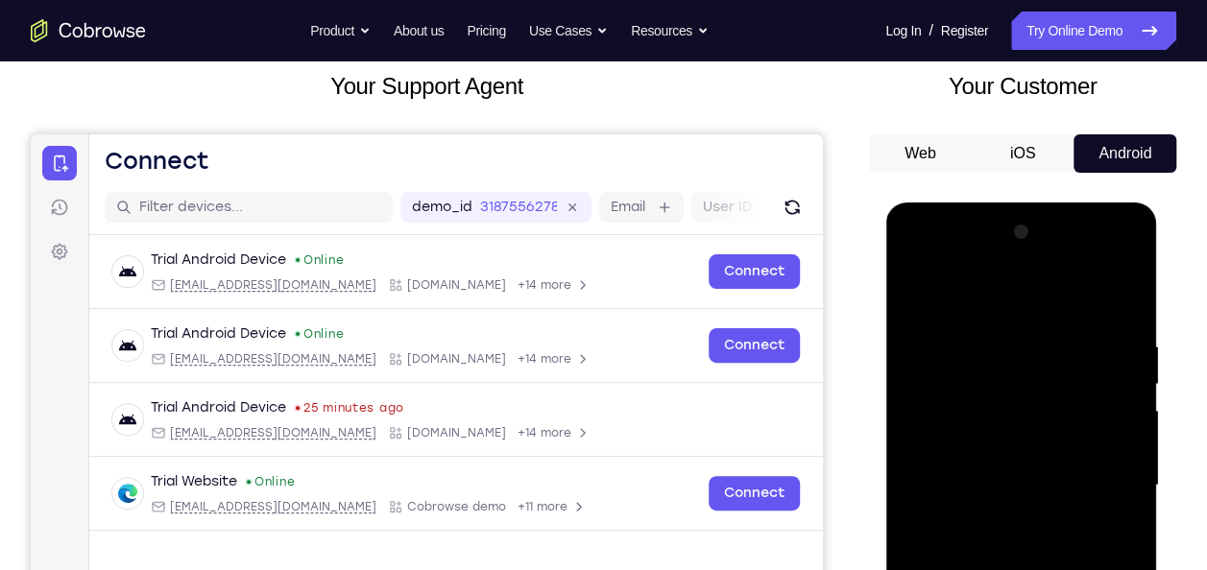
scroll to position [120, 0]
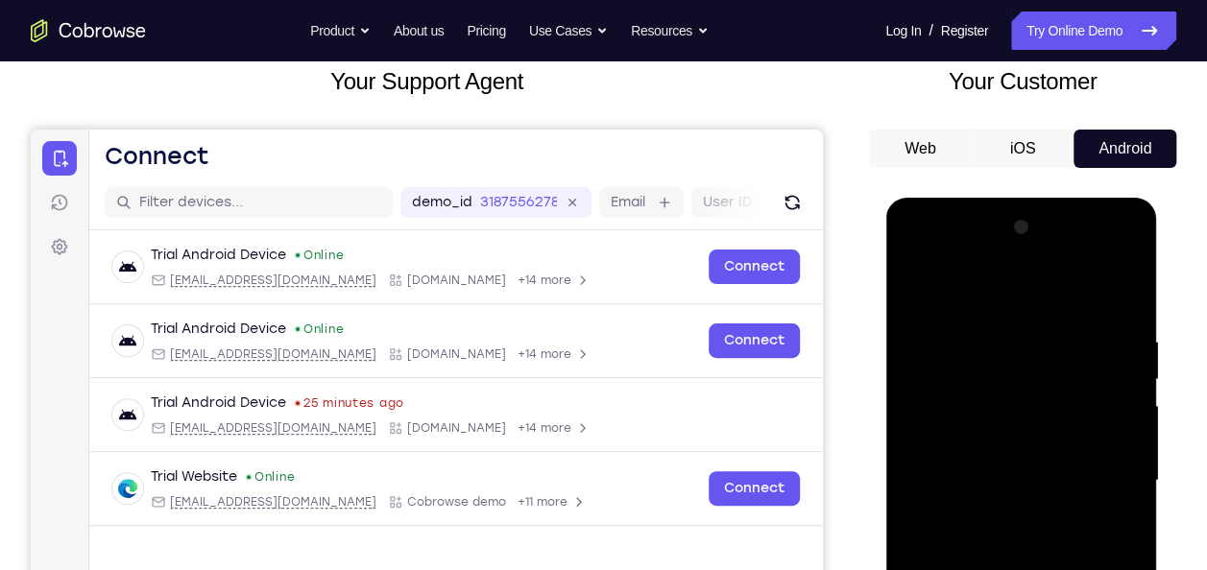
drag, startPoint x: 936, startPoint y: 435, endPoint x: 1025, endPoint y: 425, distance: 89.8
click at [1025, 425] on div at bounding box center [1020, 481] width 242 height 538
click at [1024, 425] on div at bounding box center [1020, 481] width 242 height 538
click at [1018, 515] on div at bounding box center [1020, 481] width 242 height 538
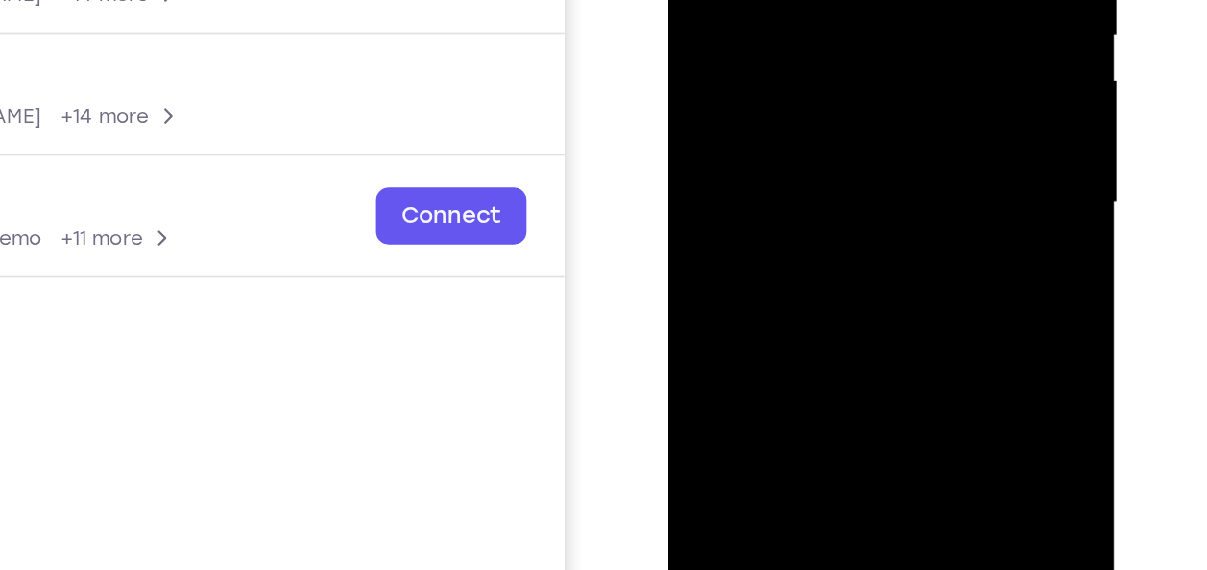
scroll to position [256, 0]
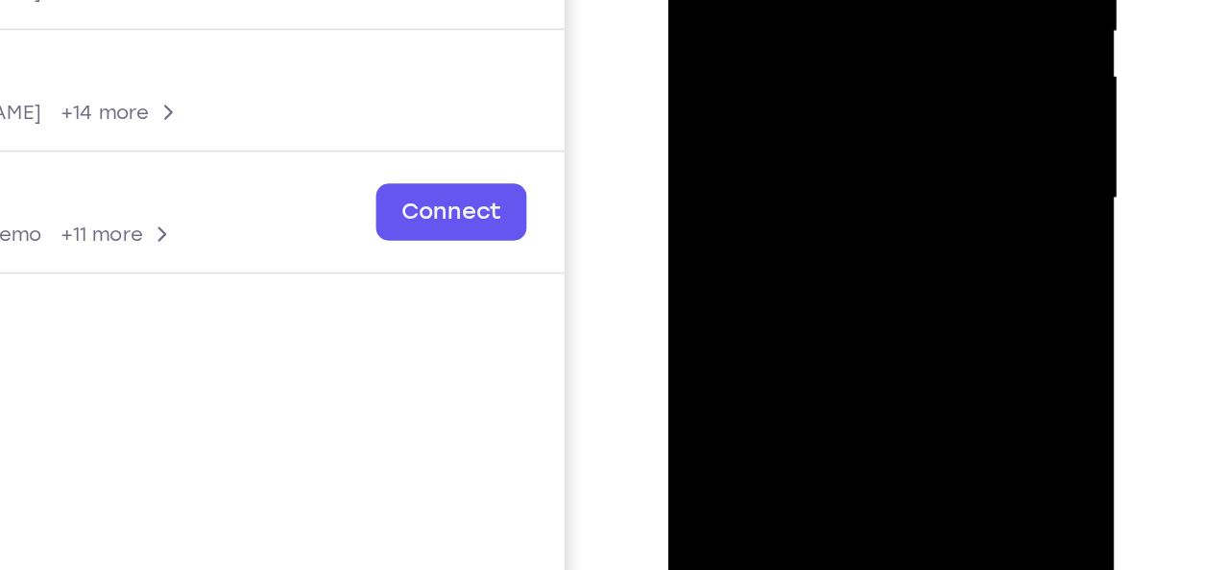
click at [900, 104] on div at bounding box center [803, 16] width 242 height 538
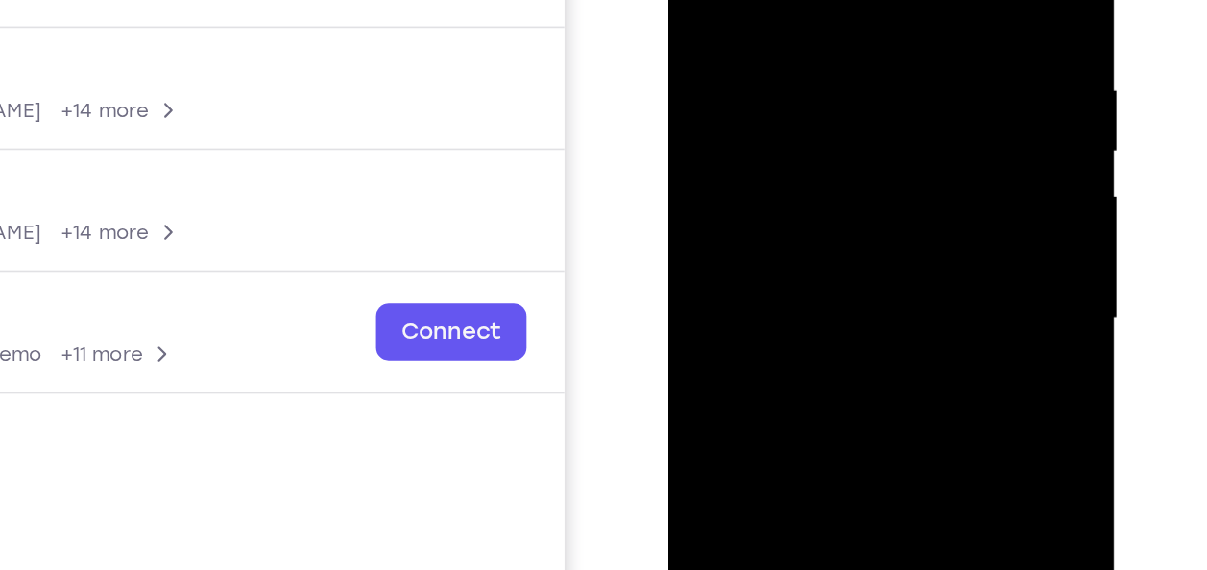
click at [889, 143] on div at bounding box center [803, 137] width 242 height 538
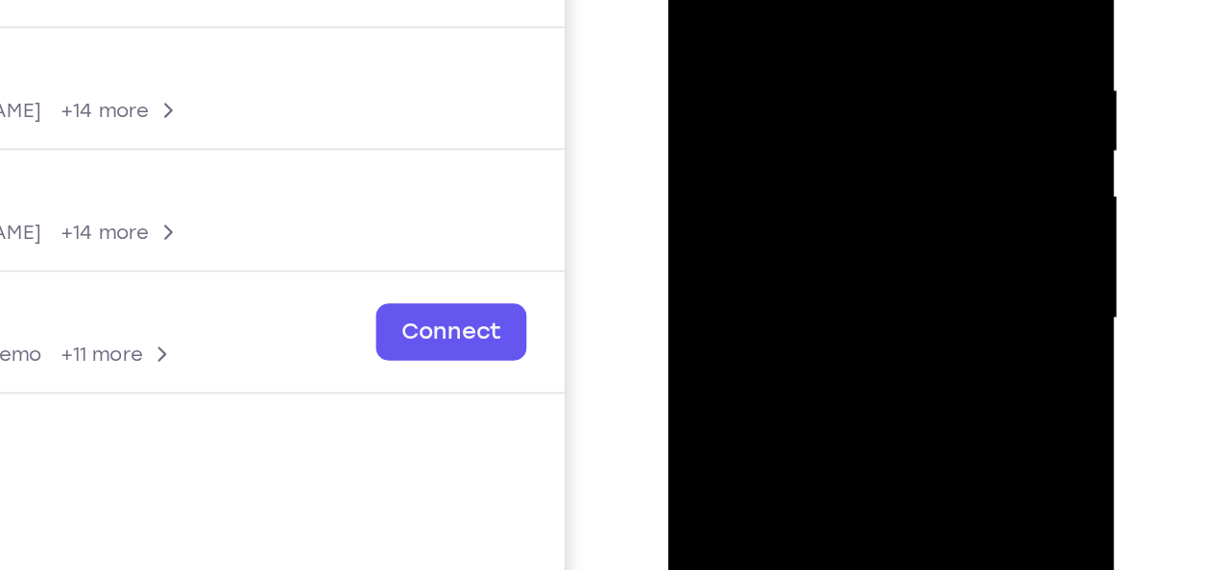
click at [889, 143] on div at bounding box center [803, 137] width 242 height 538
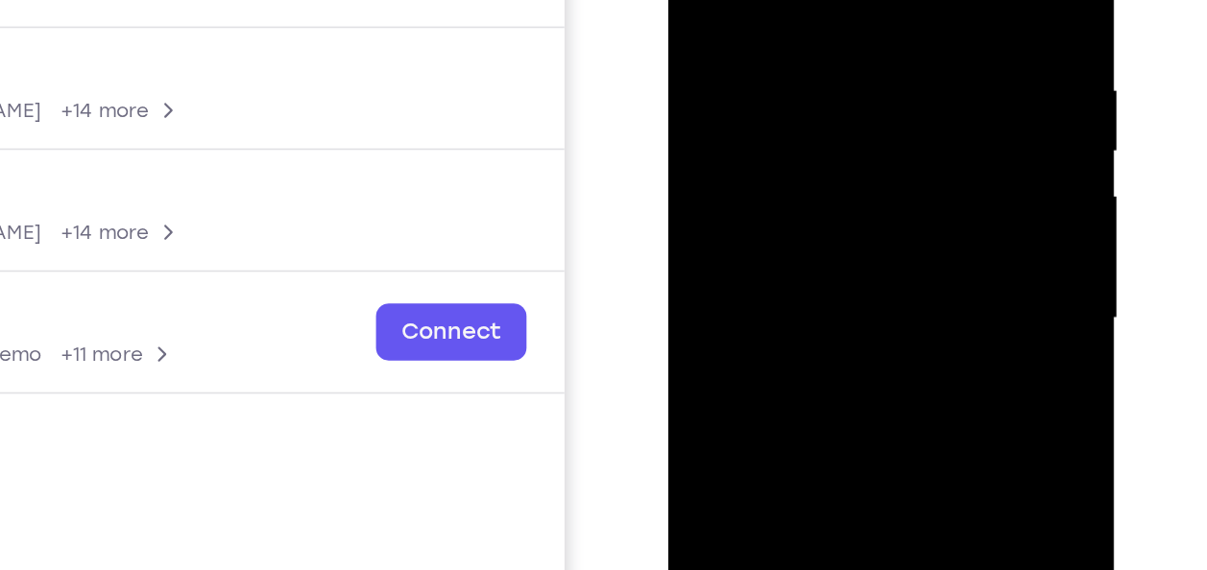
click at [889, 143] on div at bounding box center [803, 137] width 242 height 538
click at [891, 183] on div at bounding box center [803, 137] width 242 height 538
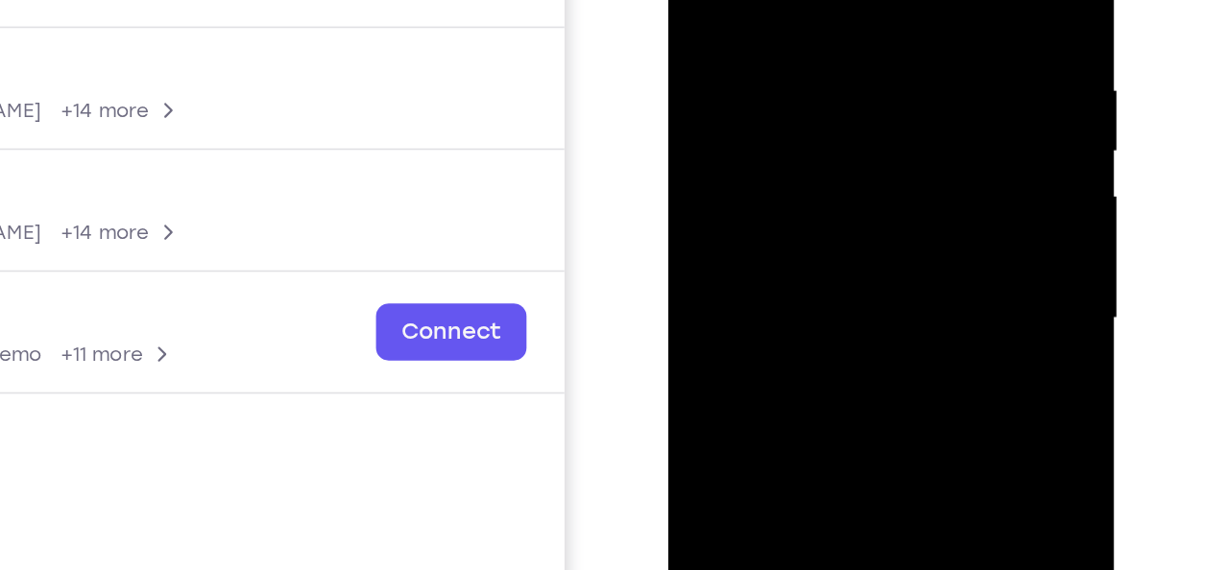
click at [891, 183] on div at bounding box center [803, 137] width 242 height 538
click at [875, 159] on div at bounding box center [803, 137] width 242 height 538
click at [698, 166] on div at bounding box center [803, 137] width 242 height 538
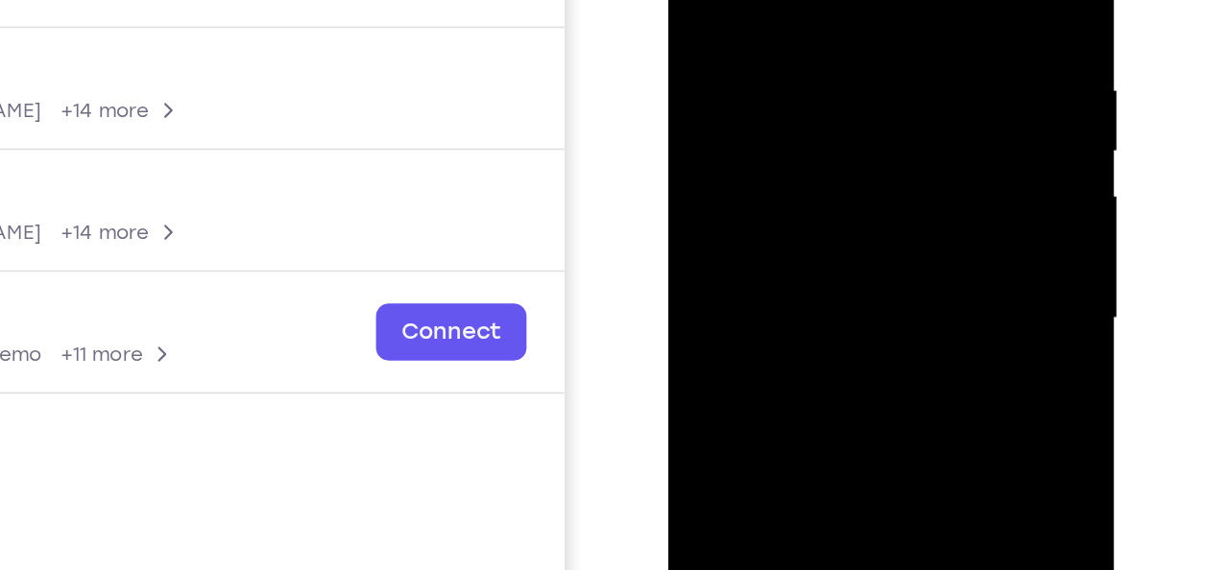
click at [867, 146] on div at bounding box center [803, 137] width 242 height 538
click at [739, 158] on div at bounding box center [803, 137] width 242 height 538
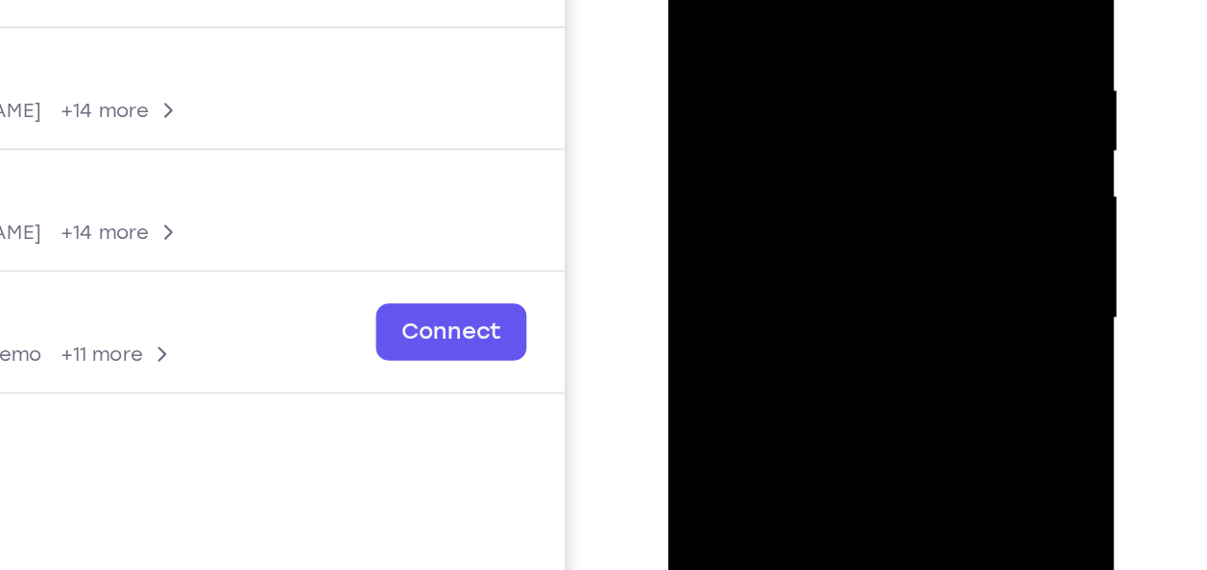
click at [739, 158] on div at bounding box center [803, 137] width 242 height 538
click at [828, 179] on div at bounding box center [803, 137] width 242 height 538
click at [857, 168] on div at bounding box center [803, 137] width 242 height 538
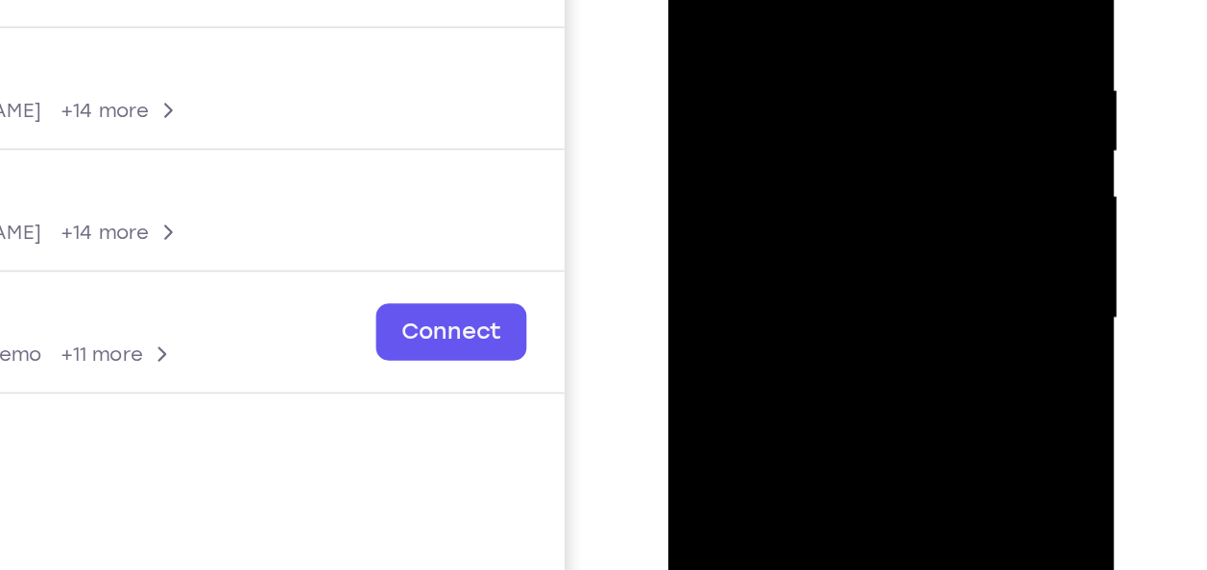
click at [857, 168] on div at bounding box center [803, 137] width 242 height 538
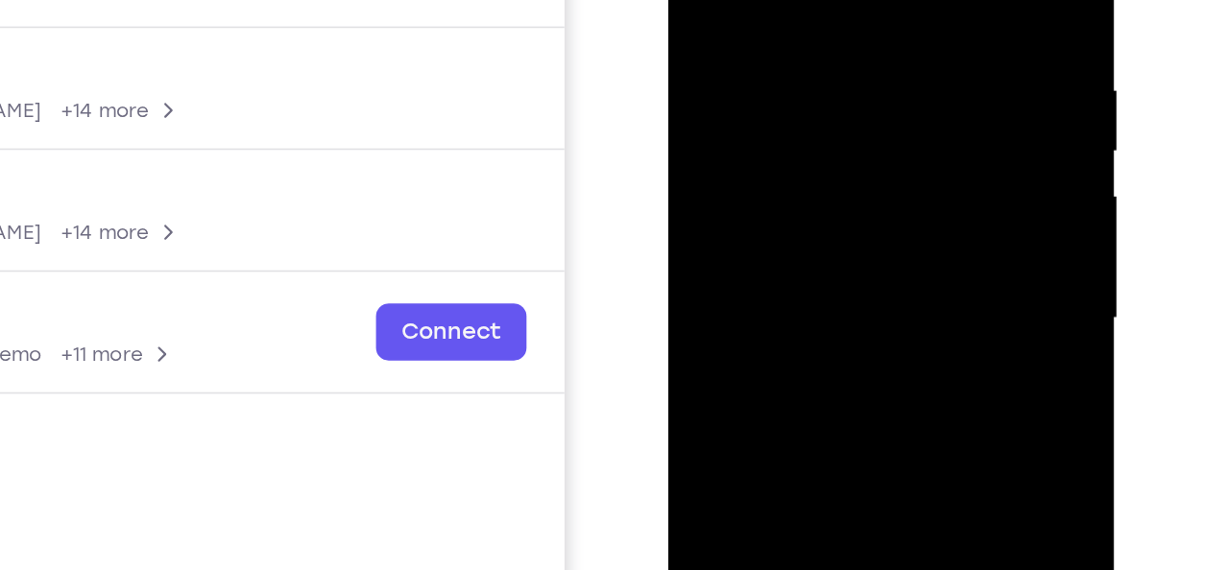
click at [857, 168] on div at bounding box center [803, 137] width 242 height 538
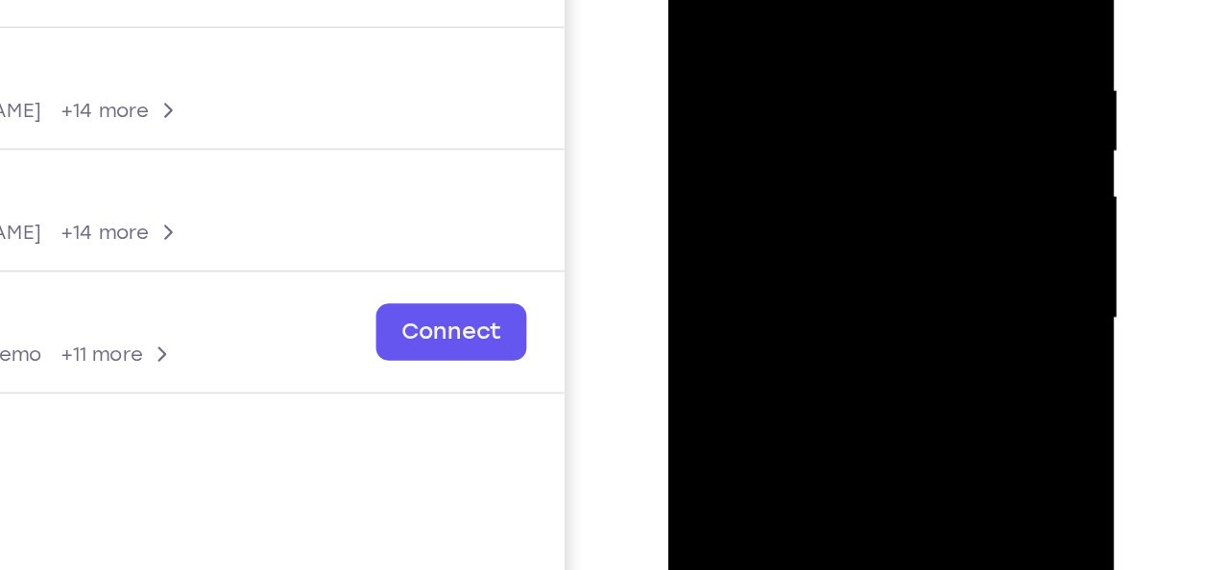
click at [857, 168] on div at bounding box center [803, 137] width 242 height 538
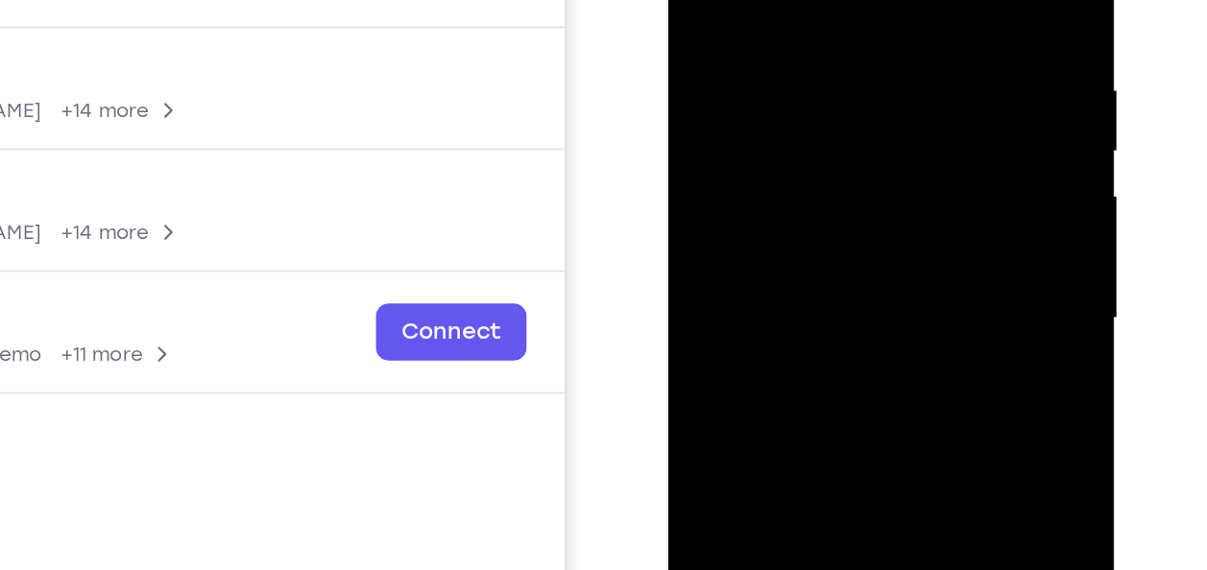
click at [857, 168] on div at bounding box center [803, 137] width 242 height 538
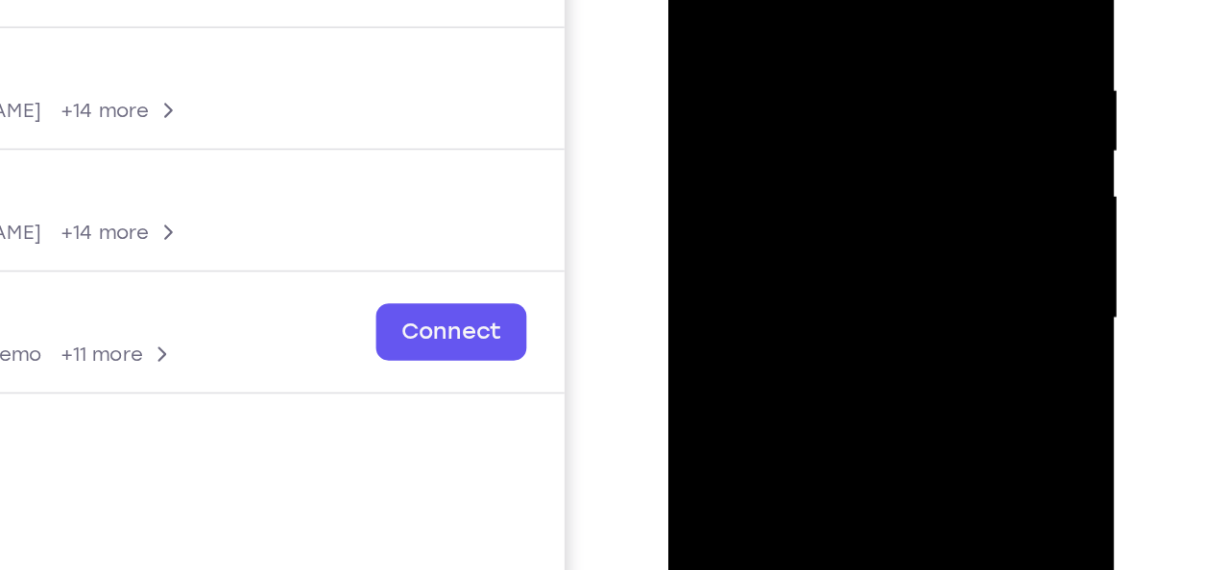
click at [857, 168] on div at bounding box center [803, 137] width 242 height 538
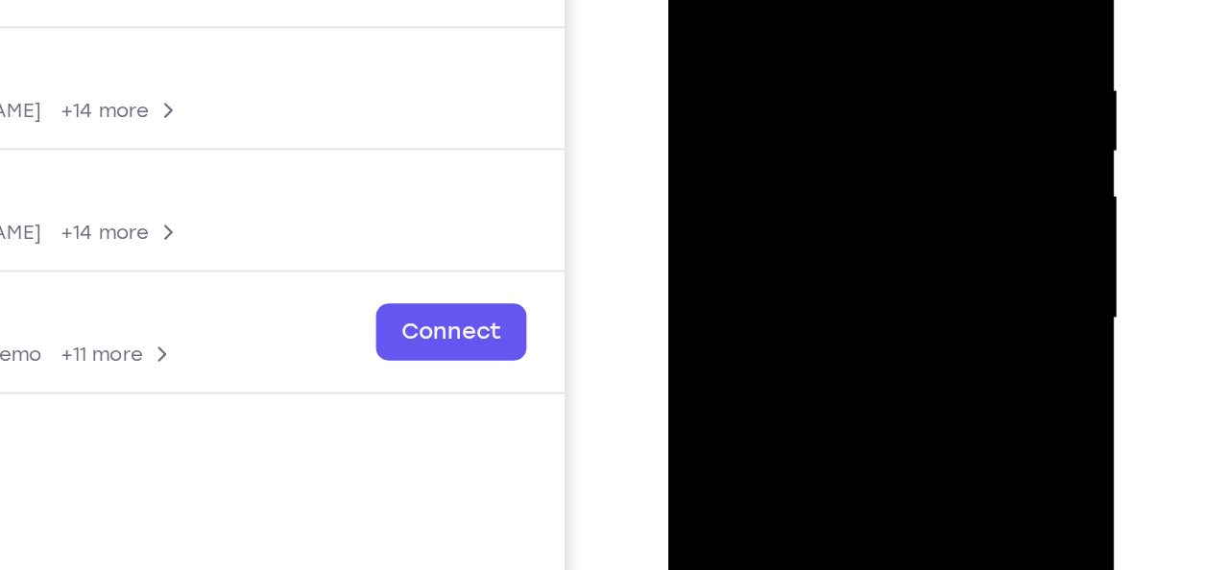
click at [857, 168] on div at bounding box center [803, 137] width 242 height 538
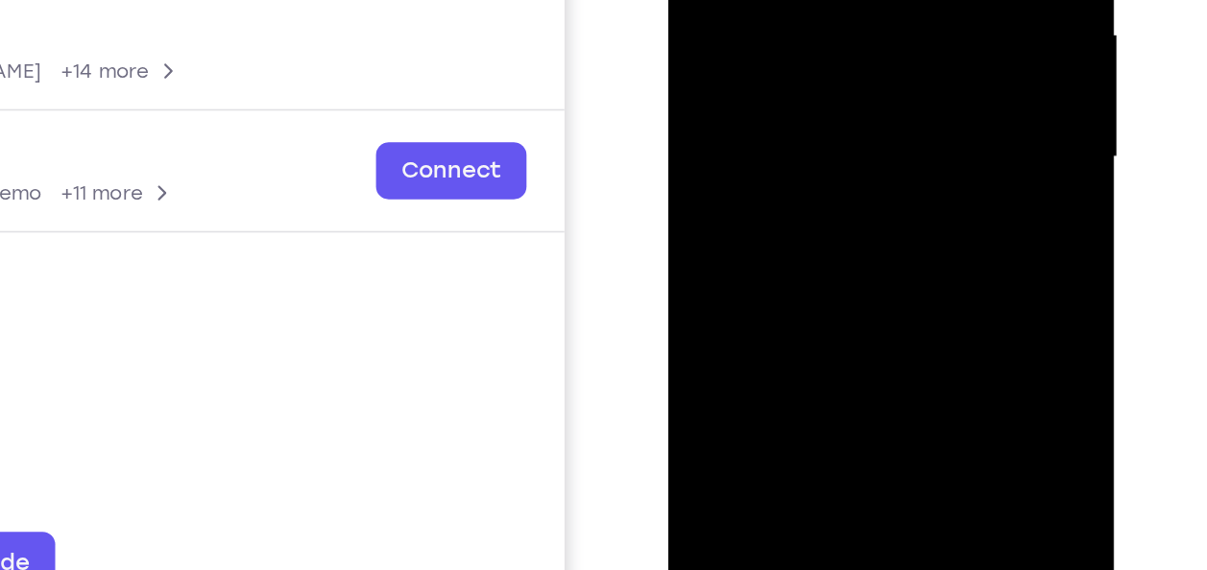
scroll to position [348, 0]
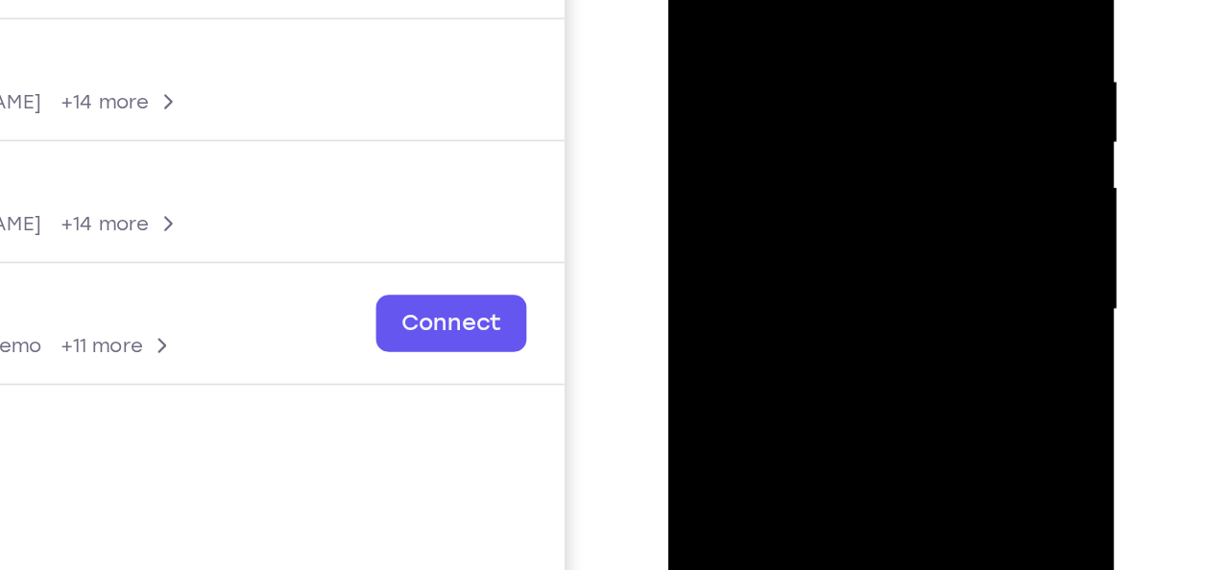
scroll to position [349, 0]
click at [817, 217] on div at bounding box center [803, 128] width 242 height 538
click at [795, 152] on div at bounding box center [803, 128] width 242 height 538
click at [891, 153] on div at bounding box center [803, 128] width 242 height 538
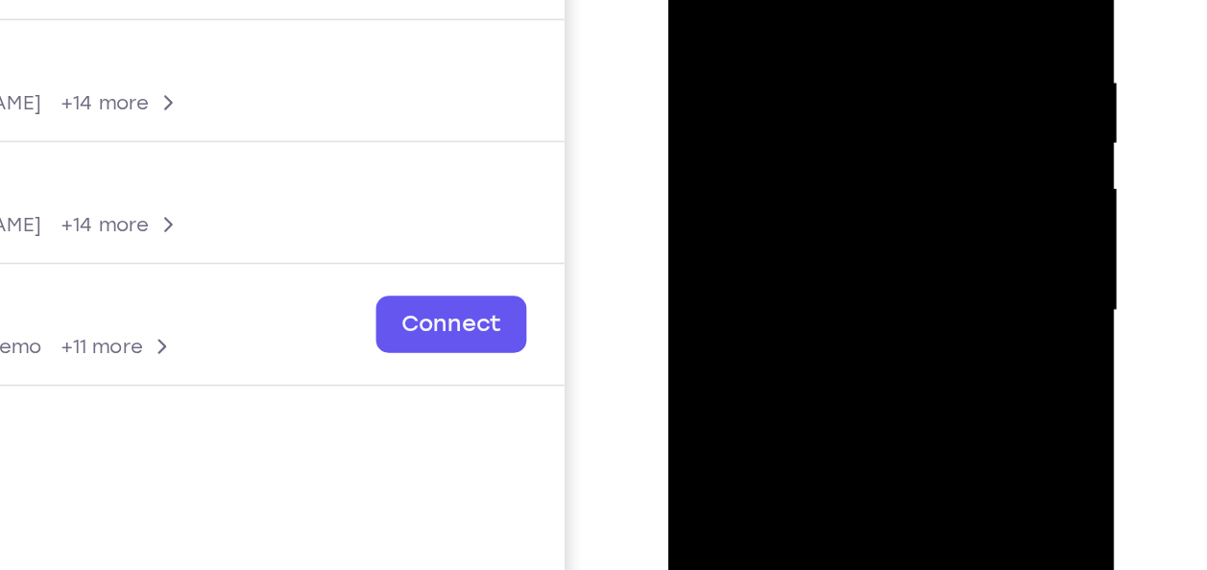
click at [891, 153] on div at bounding box center [803, 128] width 242 height 538
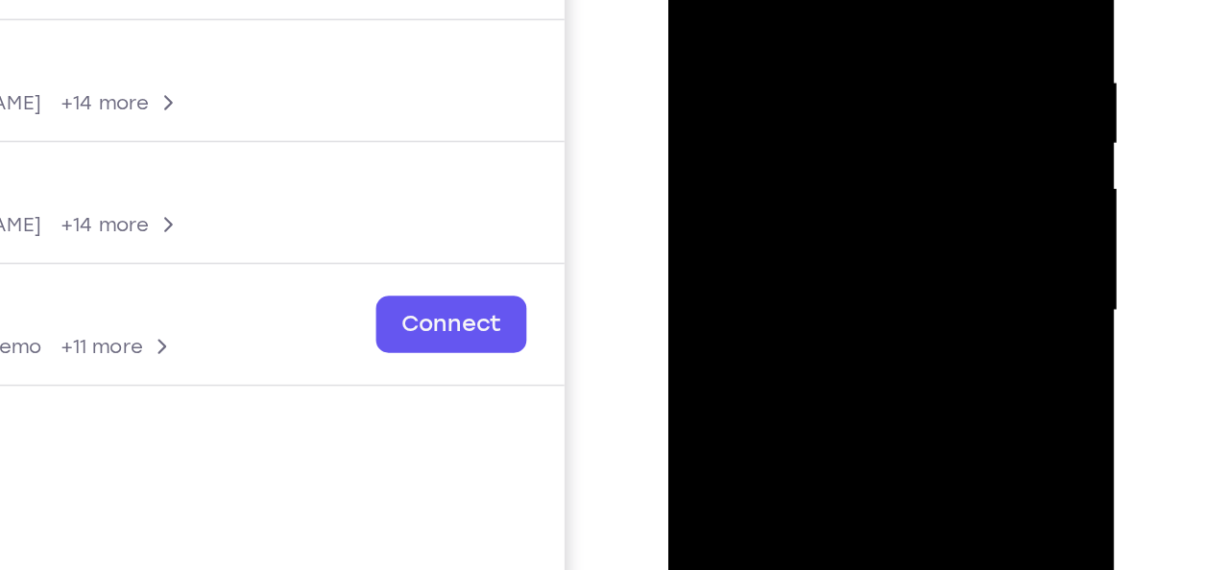
drag, startPoint x: 855, startPoint y: 146, endPoint x: 738, endPoint y: 159, distance: 117.9
click at [738, 159] on div at bounding box center [803, 128] width 242 height 538
drag, startPoint x: 852, startPoint y: 164, endPoint x: 684, endPoint y: 166, distance: 168.0
click at [684, 166] on div at bounding box center [803, 128] width 242 height 538
drag, startPoint x: 853, startPoint y: 127, endPoint x: 644, endPoint y: 132, distance: 209.3
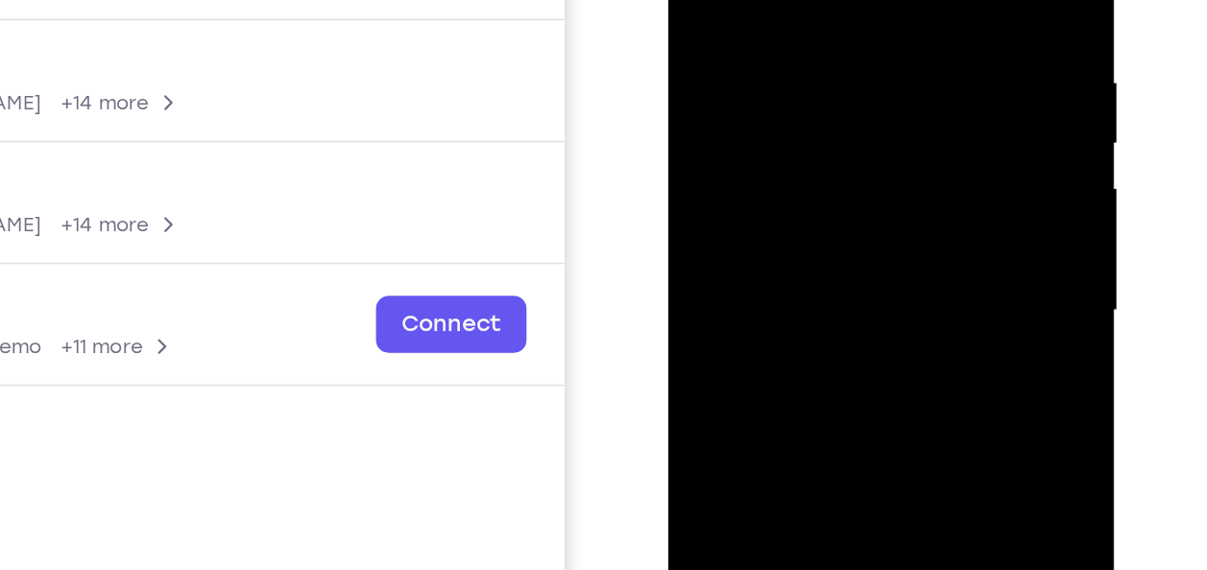
click at [667, 132] on html "Online web based iOS Simulators and Android Emulators. Run iPhone, iPad, Mobile…" at bounding box center [804, 132] width 274 height 576
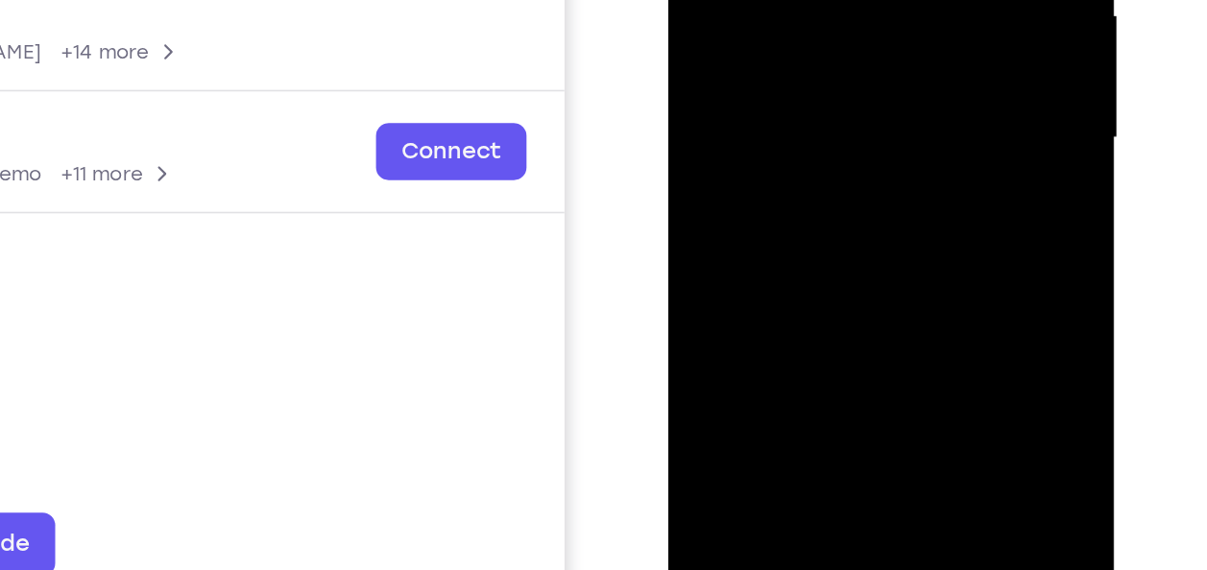
drag, startPoint x: 799, startPoint y: -12, endPoint x: 882, endPoint y: -13, distance: 83.5
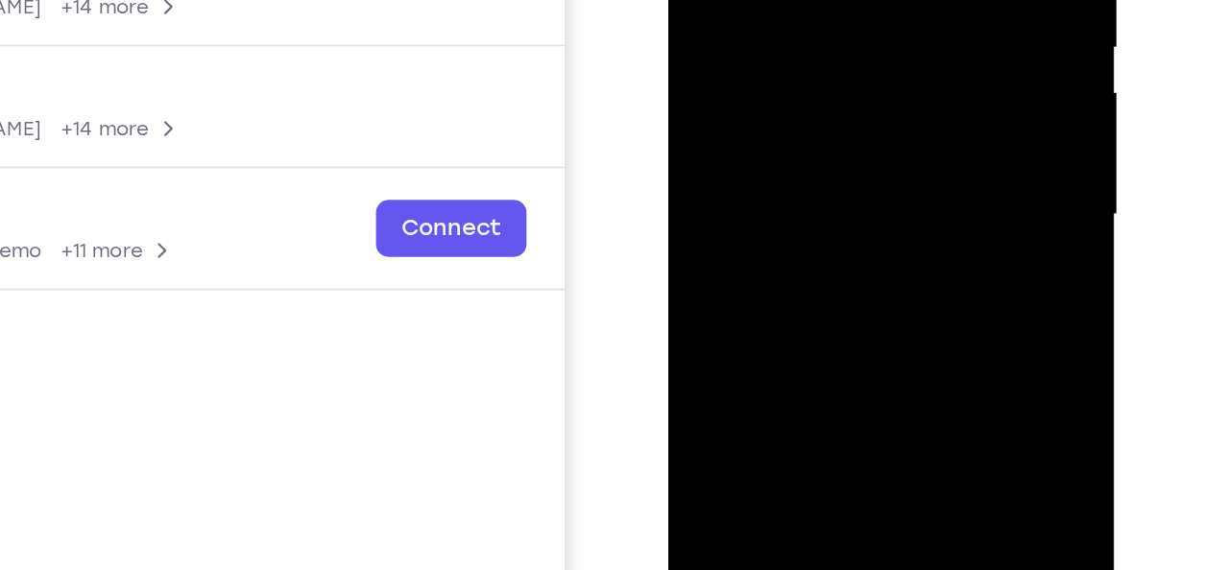
click at [799, 61] on div at bounding box center [803, 32] width 242 height 538
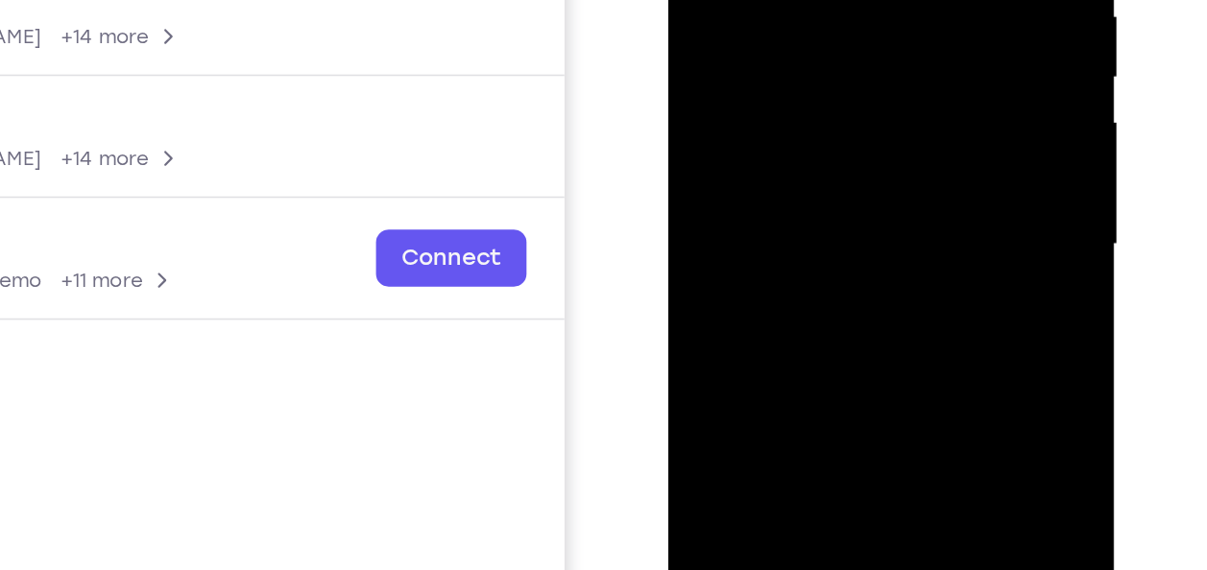
scroll to position [348, 0]
click at [875, 84] on div at bounding box center [803, 63] width 242 height 538
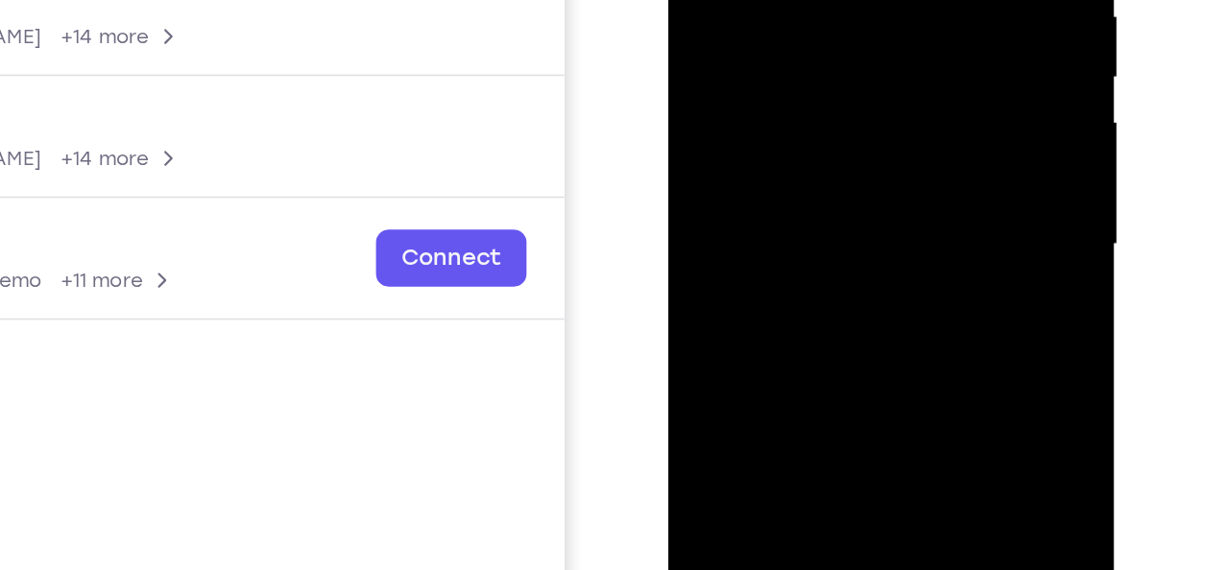
click at [875, 84] on div at bounding box center [803, 63] width 242 height 538
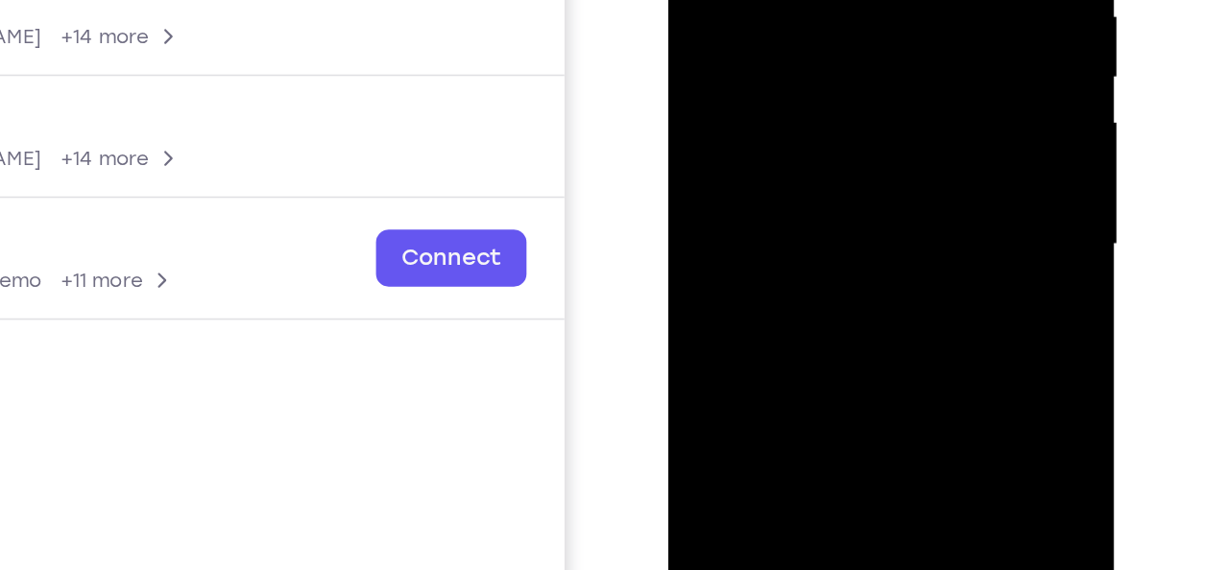
click at [875, 84] on div at bounding box center [803, 63] width 242 height 538
click at [875, 87] on div at bounding box center [803, 63] width 242 height 538
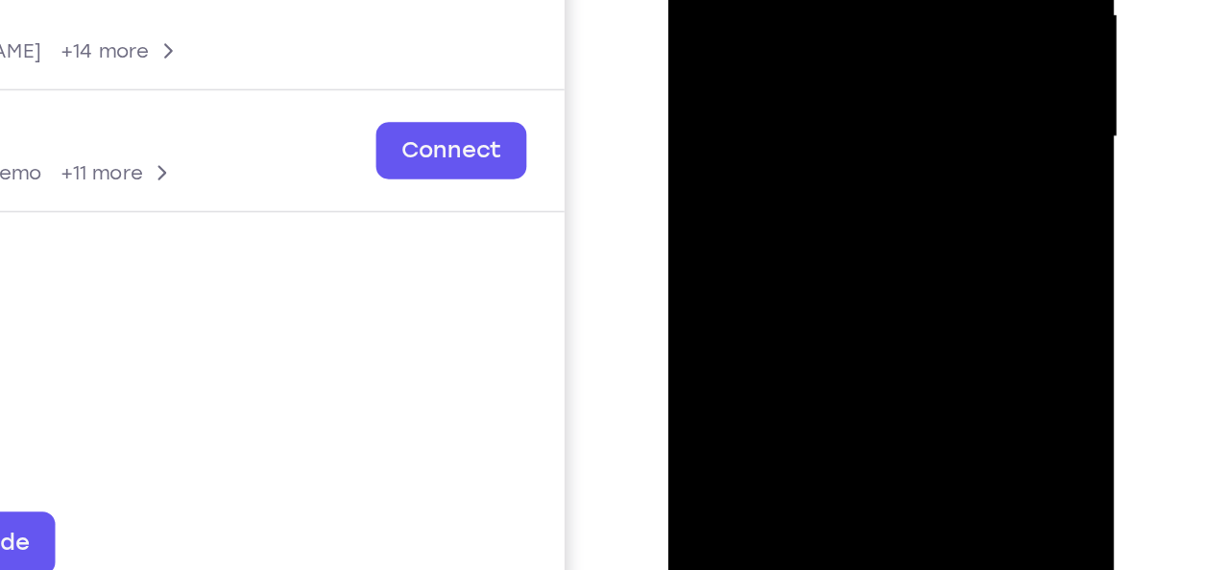
scroll to position [349, 0]
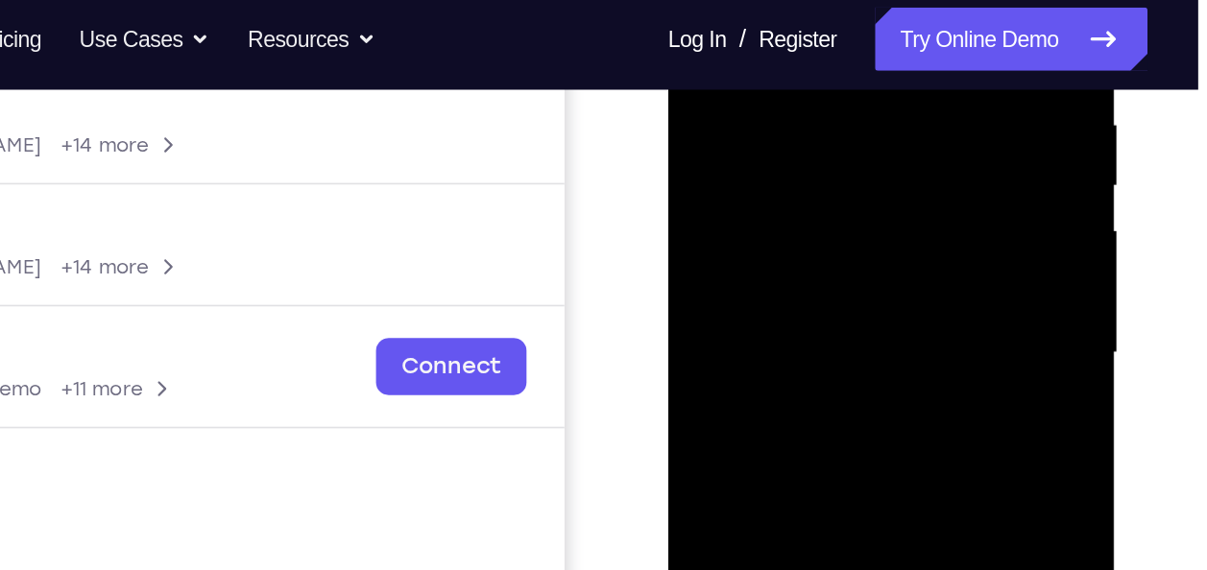
scroll to position [353, 0]
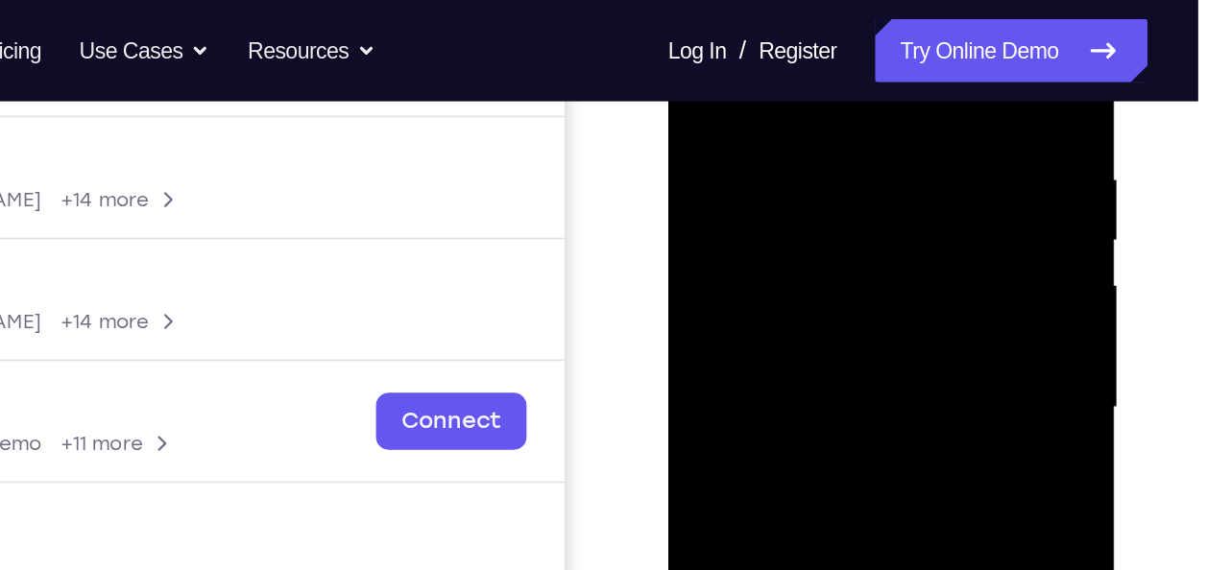
click at [897, 287] on div at bounding box center [803, 225] width 242 height 538
click at [752, 257] on div at bounding box center [803, 225] width 242 height 538
click at [879, 231] on div at bounding box center [803, 225] width 242 height 538
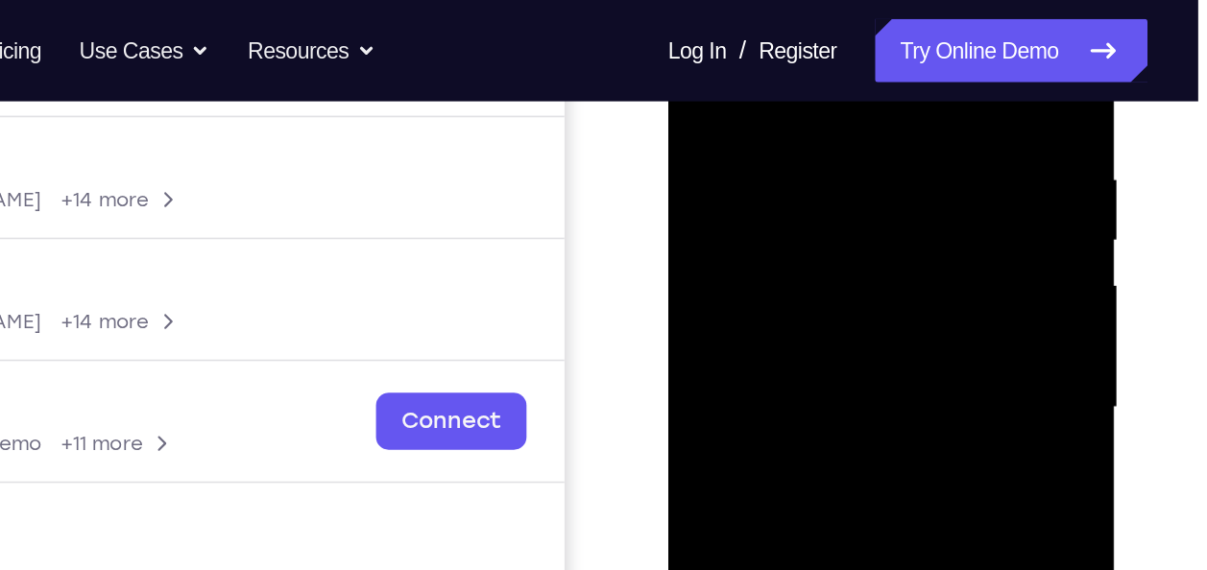
click at [879, 231] on div at bounding box center [803, 225] width 242 height 538
click at [759, 266] on div at bounding box center [803, 225] width 242 height 538
click at [775, 266] on div at bounding box center [803, 225] width 242 height 538
click at [797, 267] on div at bounding box center [803, 225] width 242 height 538
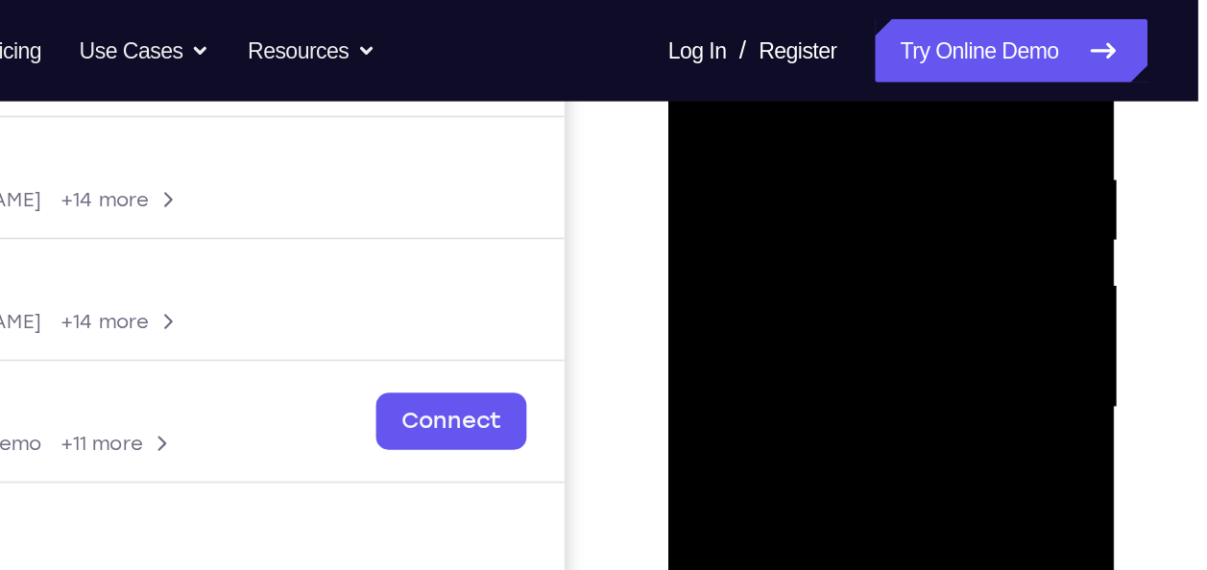
click at [802, 289] on div at bounding box center [803, 225] width 242 height 538
click at [817, 289] on div at bounding box center [803, 225] width 242 height 538
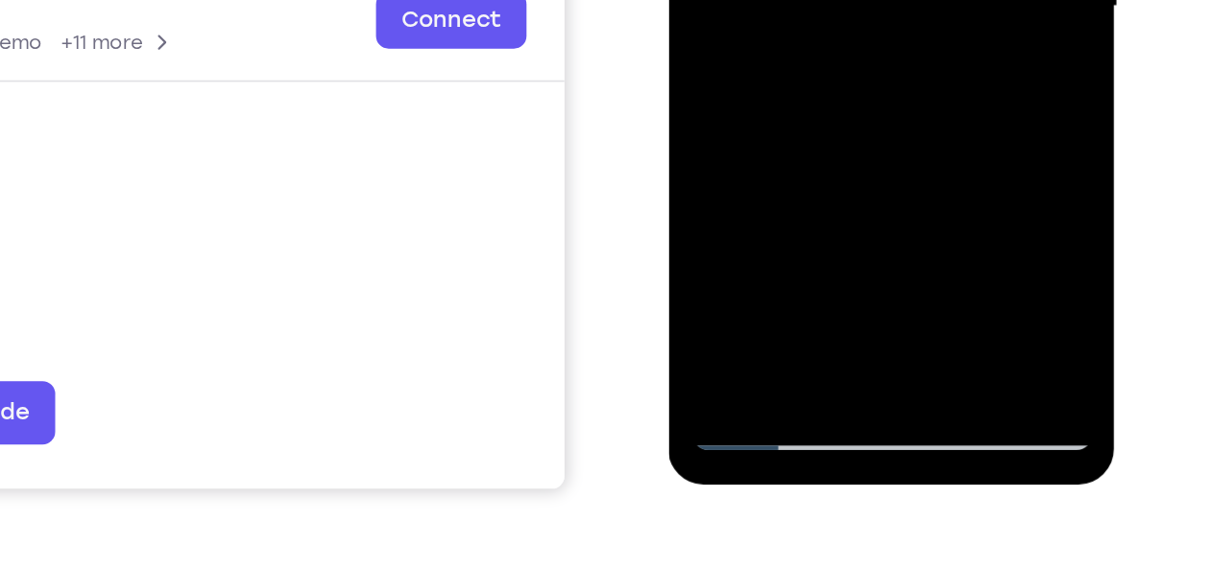
scroll to position [372, 0]
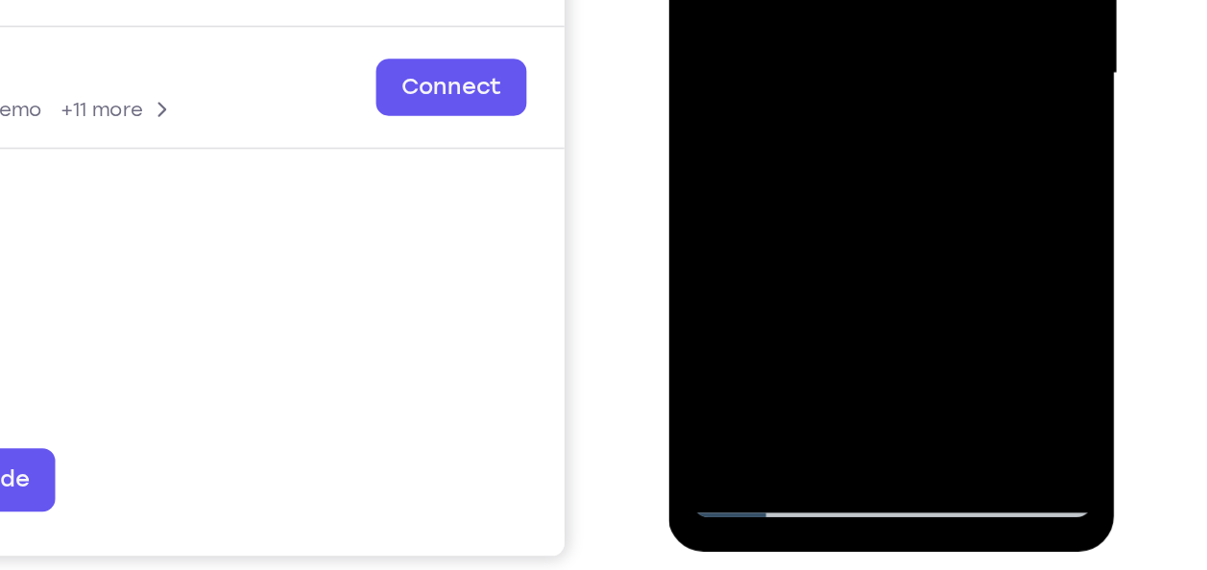
drag, startPoint x: 758, startPoint y: 47, endPoint x: 808, endPoint y: 43, distance: 50.1
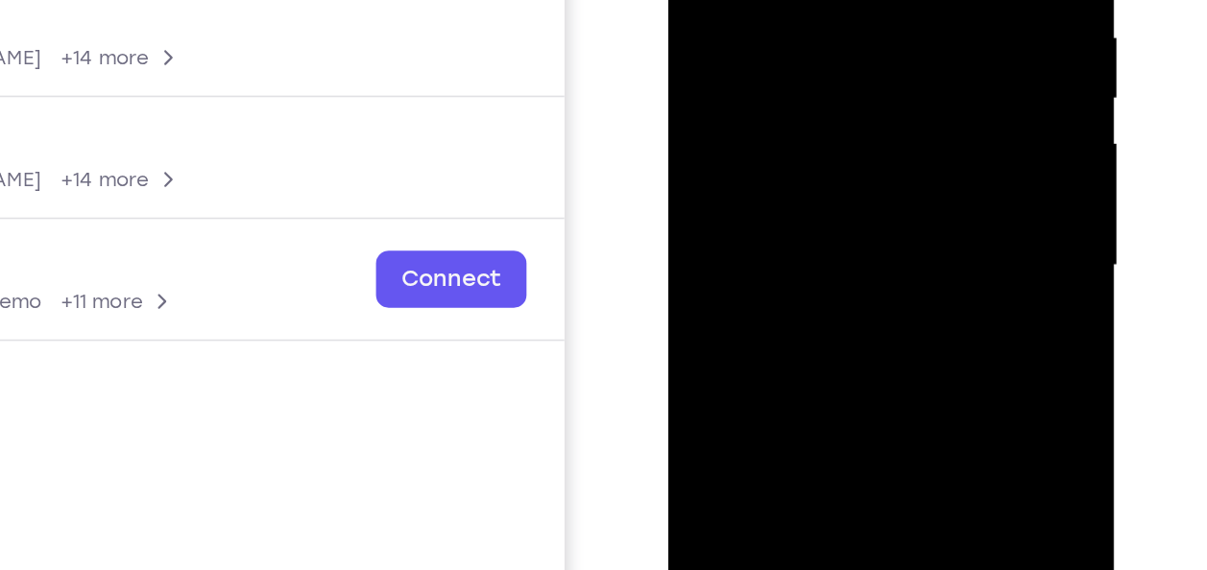
click at [802, 108] on div at bounding box center [803, 84] width 242 height 538
click at [755, 147] on div at bounding box center [803, 84] width 242 height 538
click at [731, 149] on div at bounding box center [803, 84] width 242 height 538
click at [844, 117] on div at bounding box center [803, 84] width 242 height 538
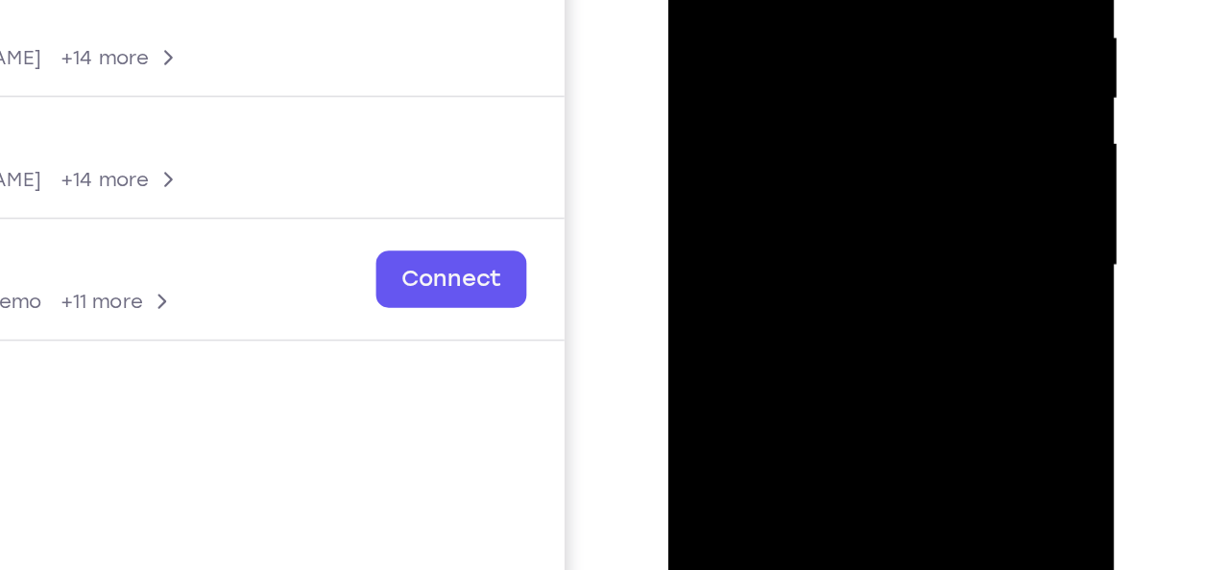
click at [844, 117] on div at bounding box center [803, 84] width 242 height 538
click at [885, 125] on div at bounding box center [803, 84] width 242 height 538
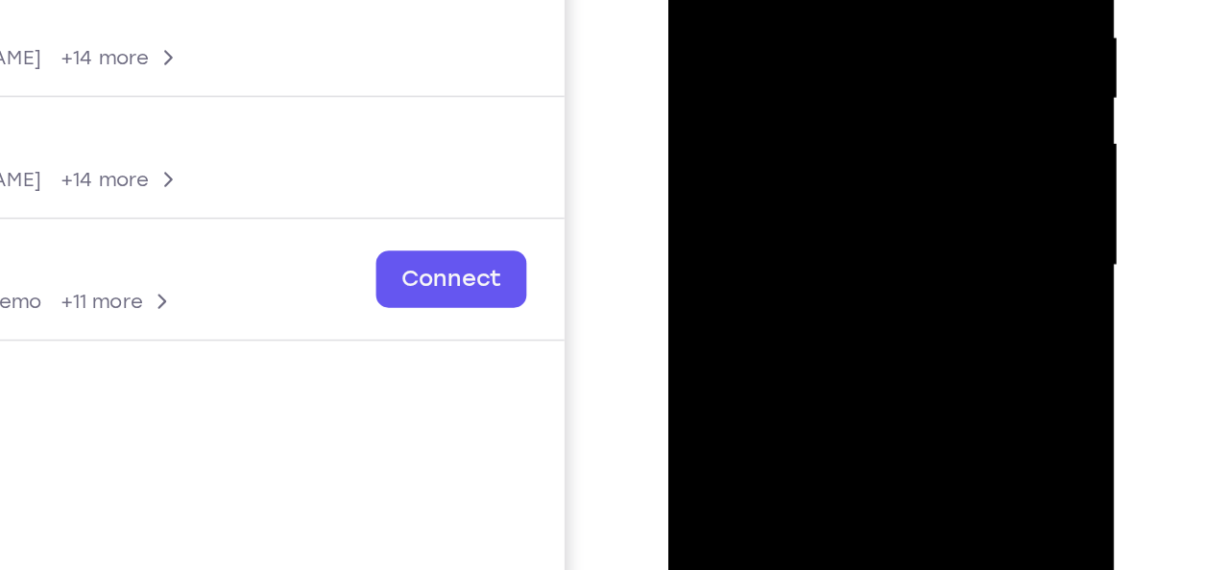
click at [885, 125] on div at bounding box center [803, 84] width 242 height 538
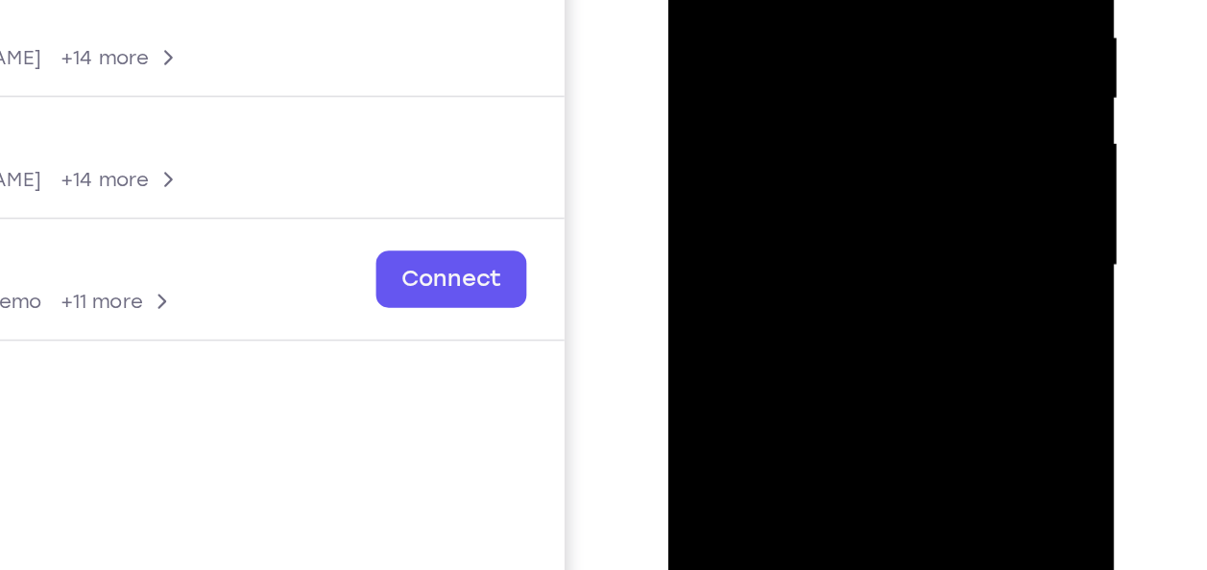
click at [885, 125] on div at bounding box center [803, 84] width 242 height 538
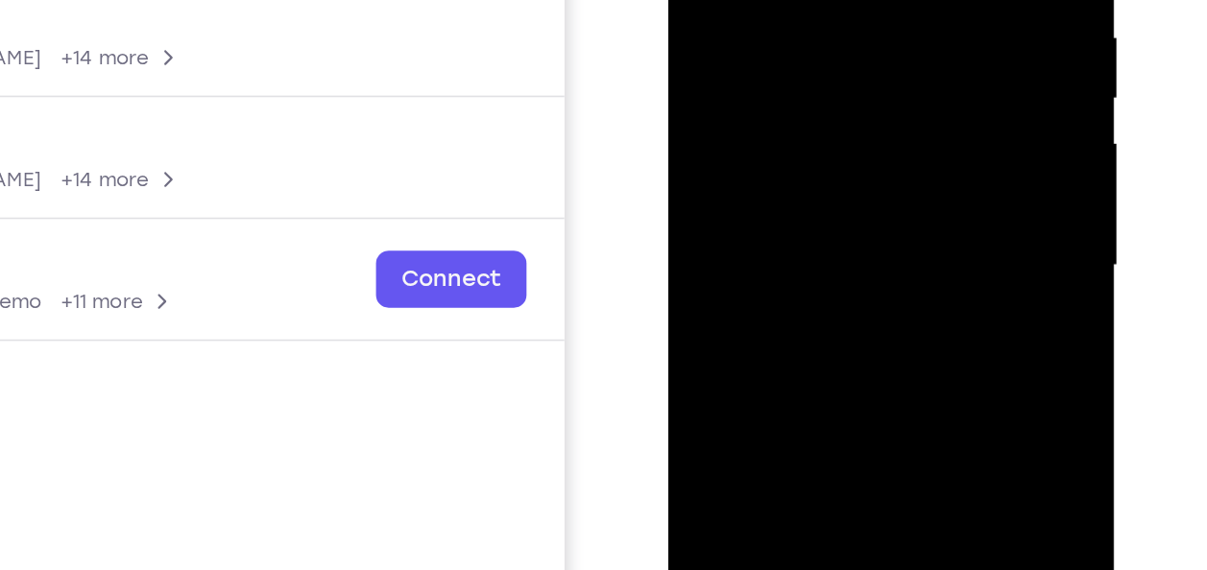
click at [885, 125] on div at bounding box center [803, 84] width 242 height 538
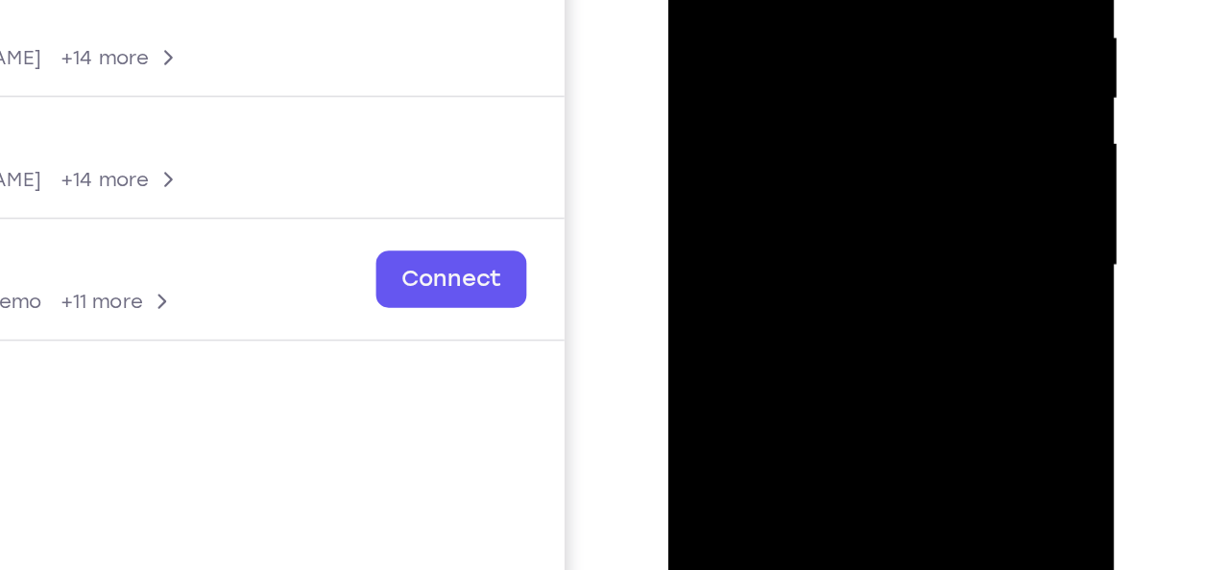
click at [885, 125] on div at bounding box center [803, 84] width 242 height 538
click at [724, 119] on div at bounding box center [803, 84] width 242 height 538
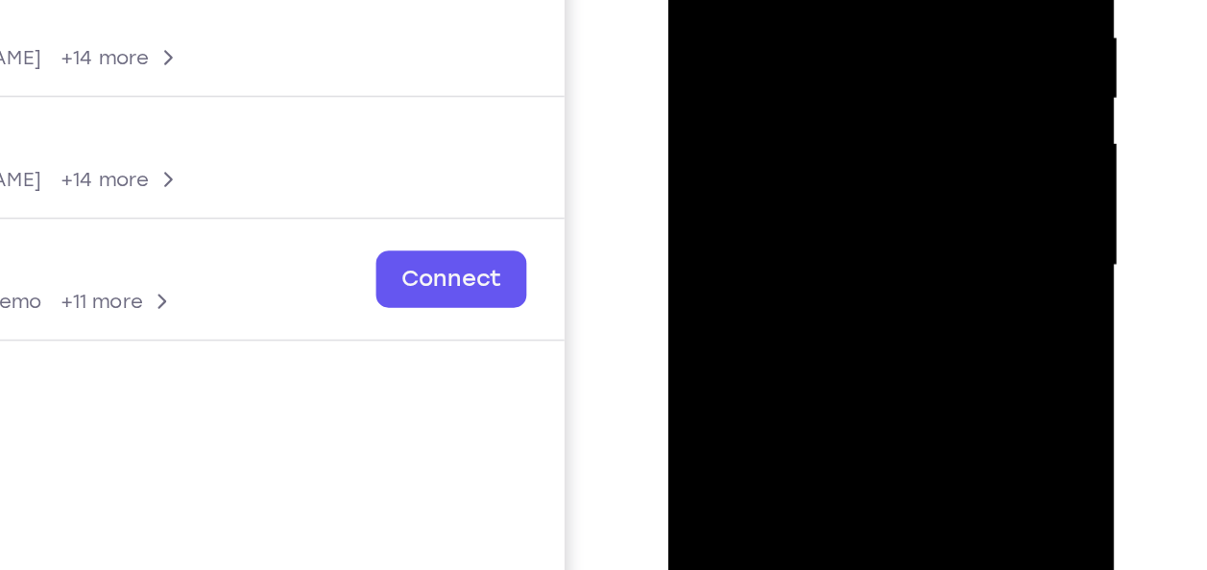
click at [724, 119] on div at bounding box center [803, 84] width 242 height 538
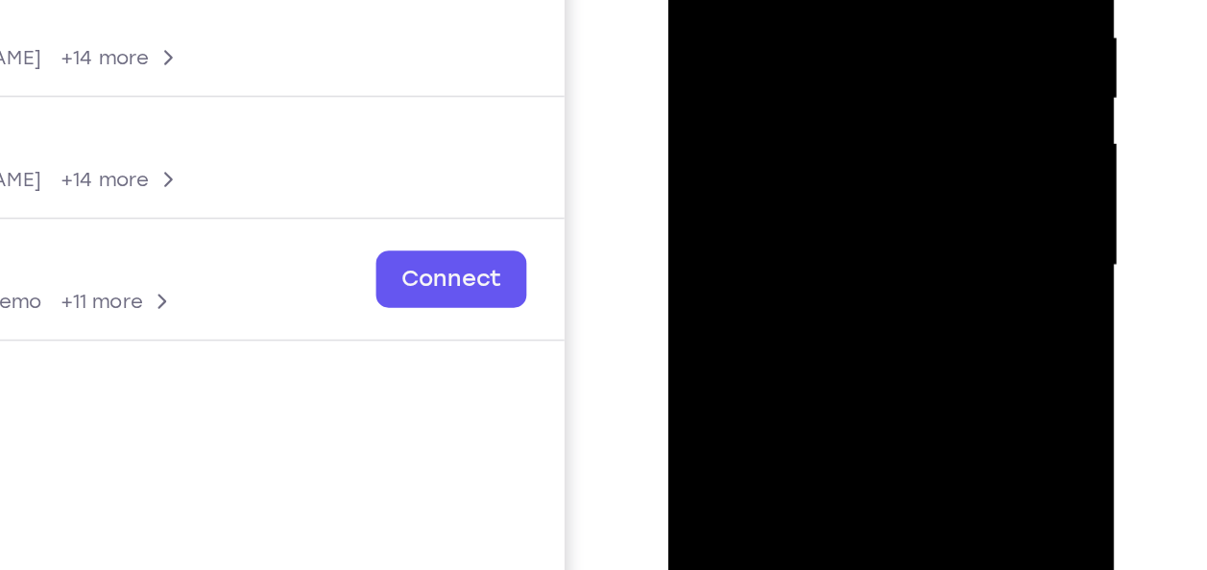
click at [724, 119] on div at bounding box center [803, 84] width 242 height 538
click at [854, 85] on div at bounding box center [803, 84] width 242 height 538
